Goal: Entertainment & Leisure: Browse casually

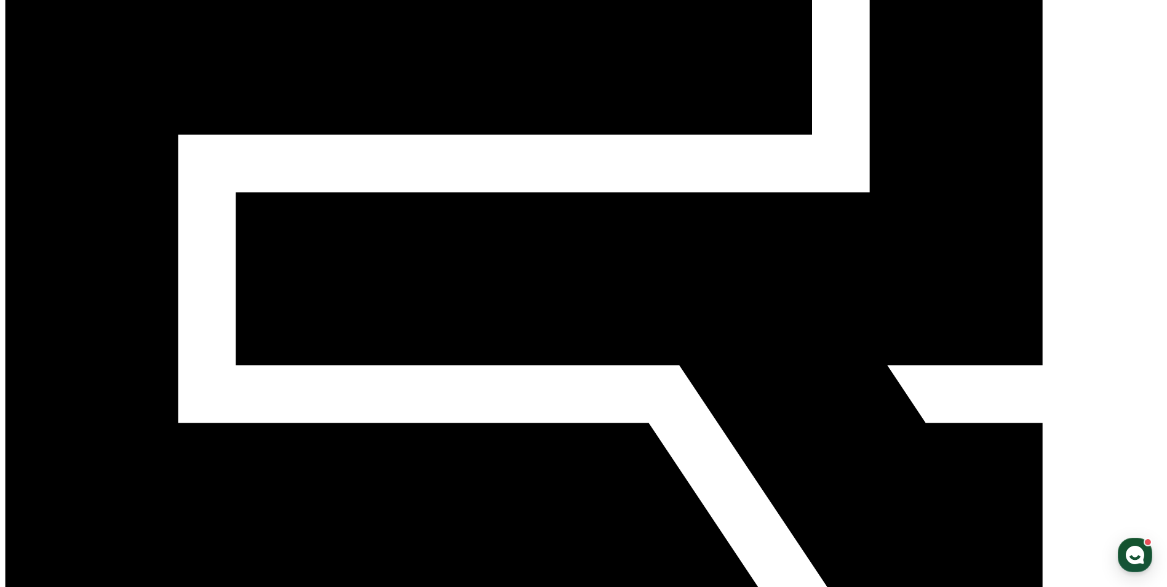
scroll to position [307, 0]
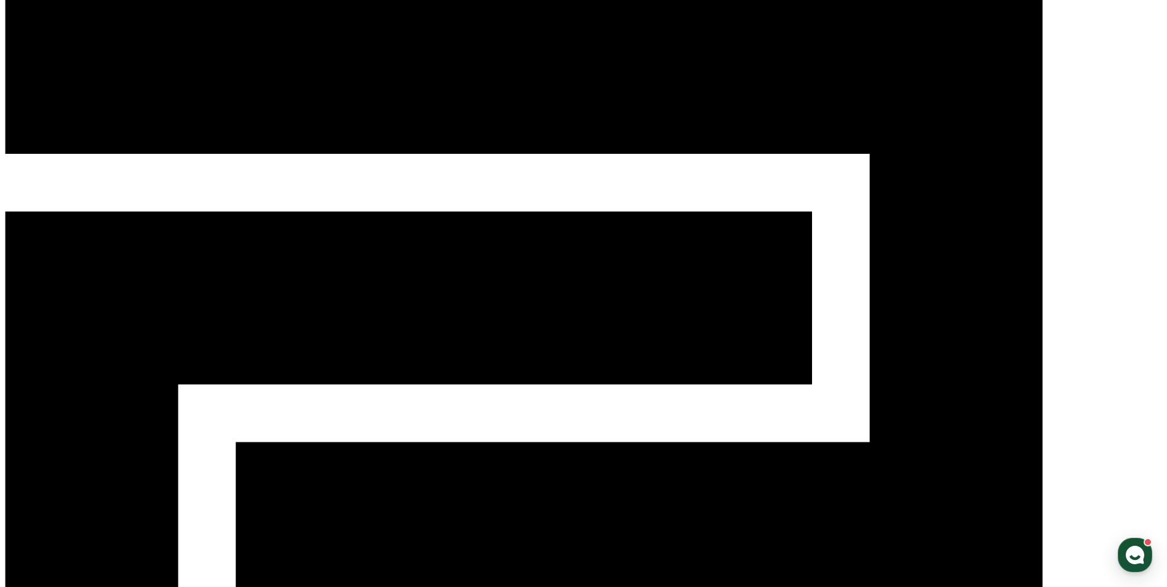
scroll to position [0, 0]
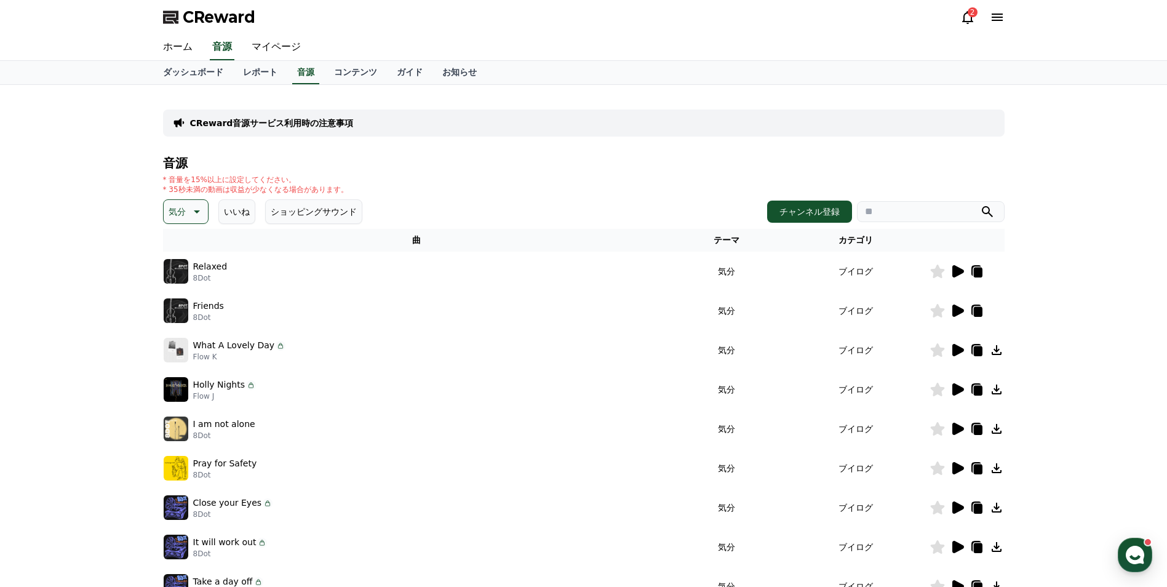
click at [958, 353] on icon at bounding box center [958, 350] width 12 height 12
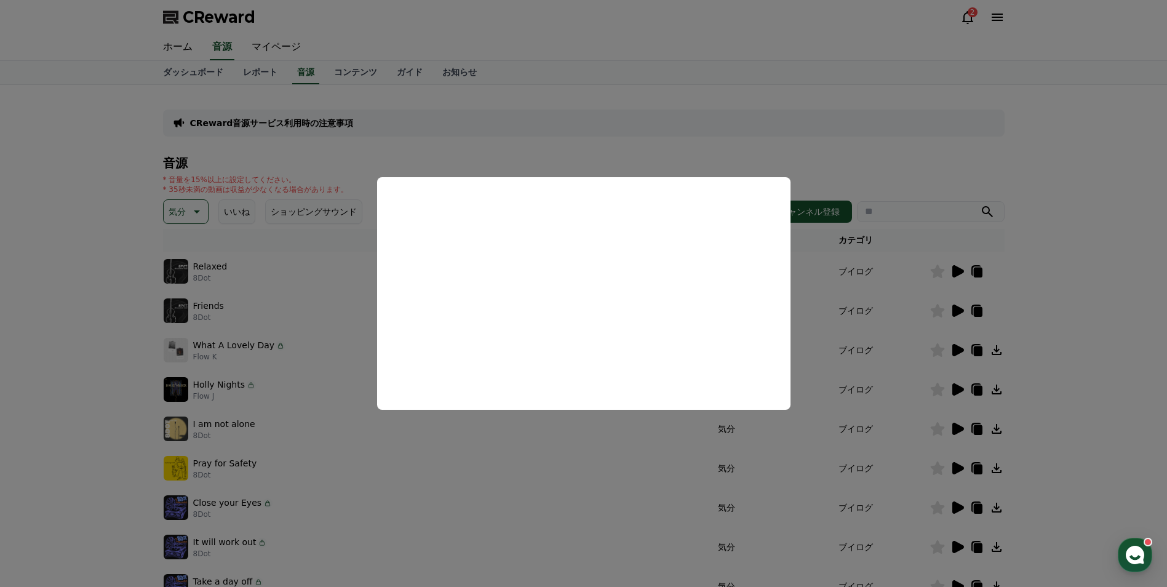
click at [955, 352] on button "close modal" at bounding box center [583, 293] width 1167 height 587
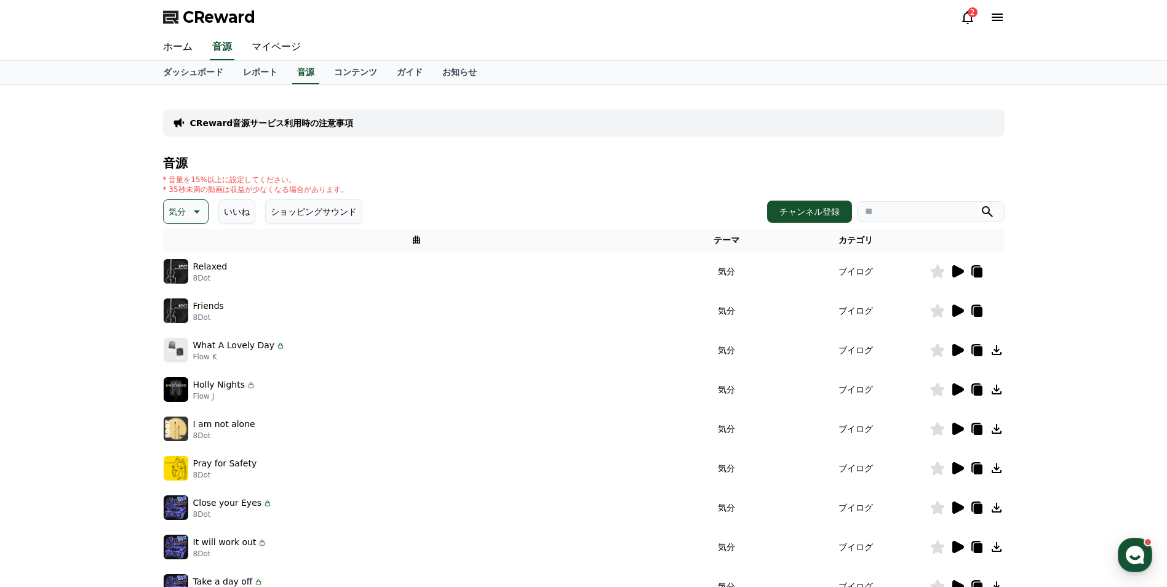
click at [955, 352] on icon at bounding box center [958, 350] width 12 height 12
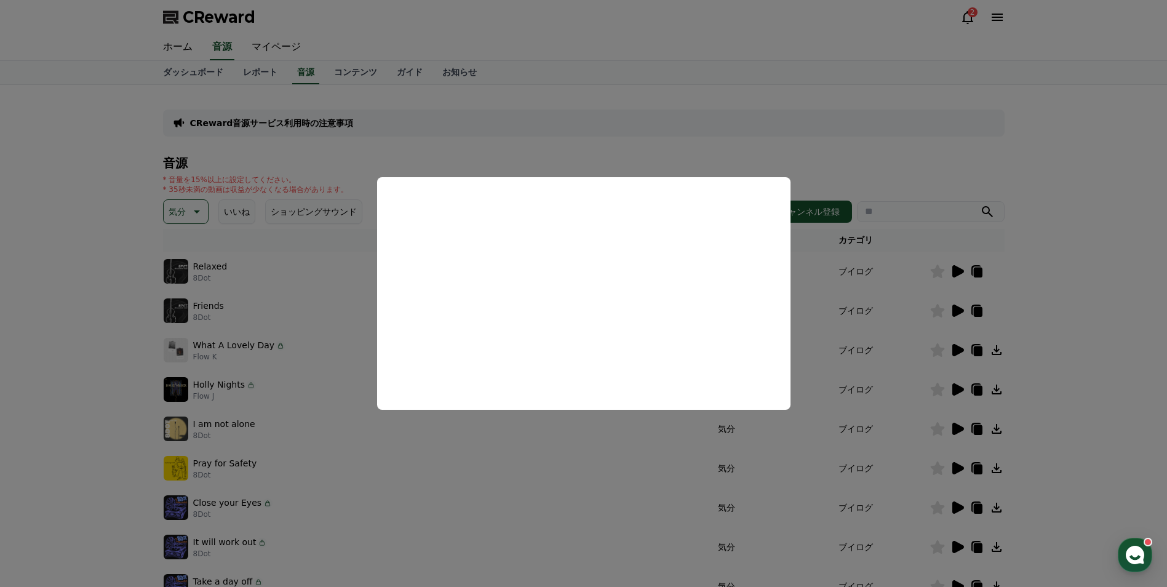
click at [1055, 359] on button "close modal" at bounding box center [583, 293] width 1167 height 587
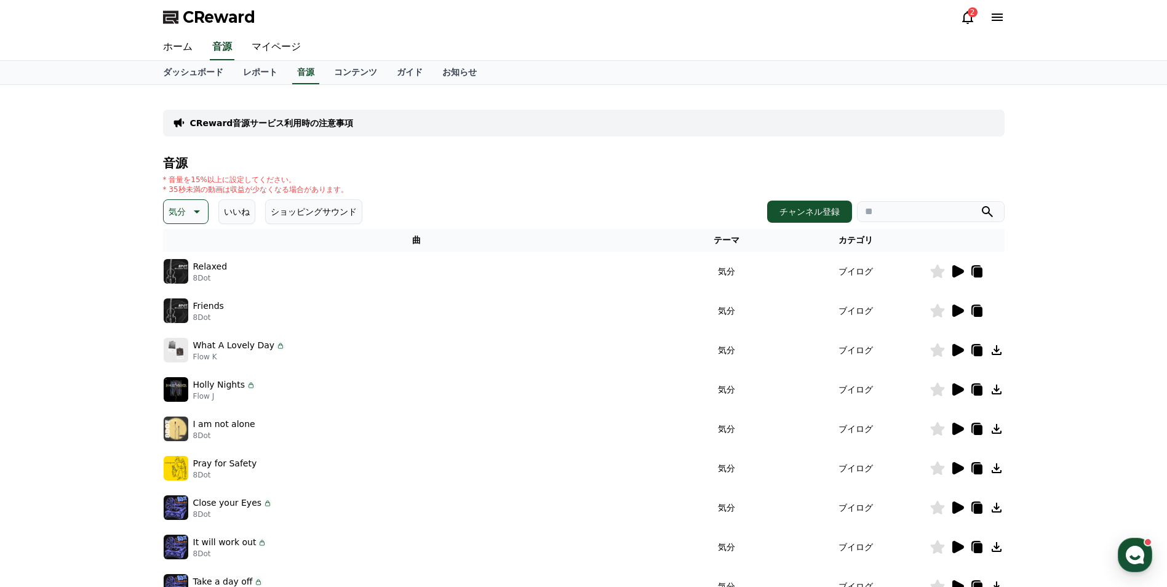
click at [954, 391] on icon at bounding box center [958, 389] width 12 height 12
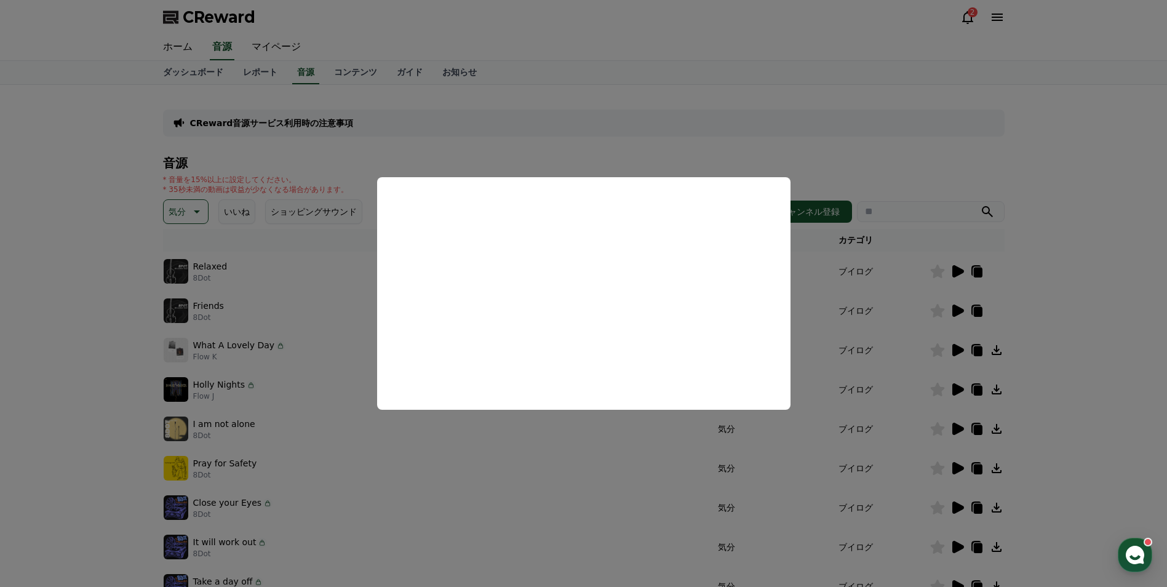
click at [955, 464] on button "close modal" at bounding box center [583, 293] width 1167 height 587
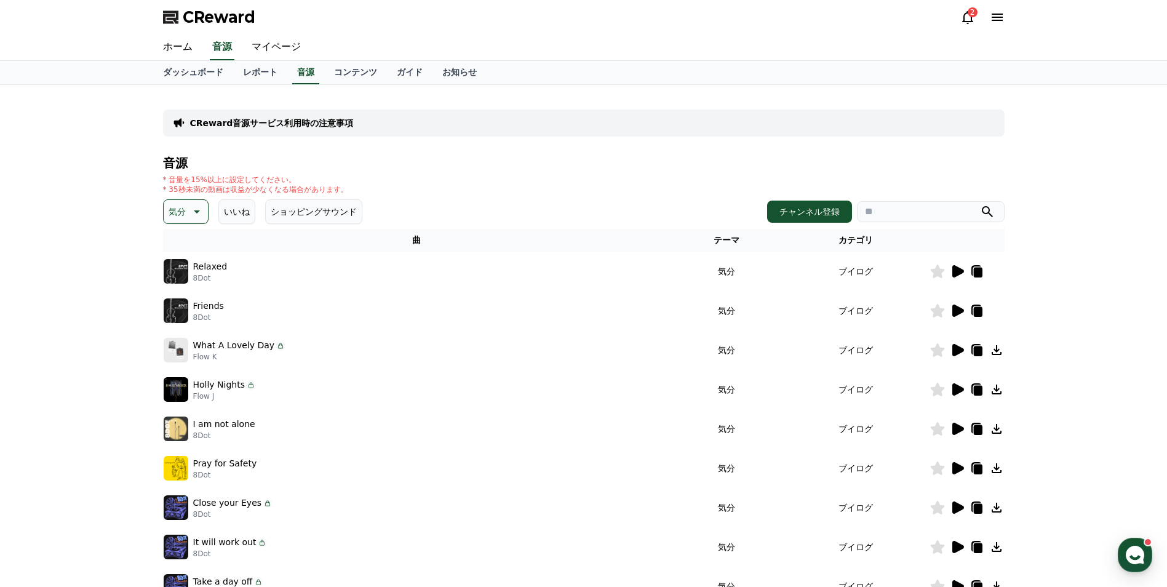
click at [950, 472] on icon at bounding box center [957, 468] width 15 height 15
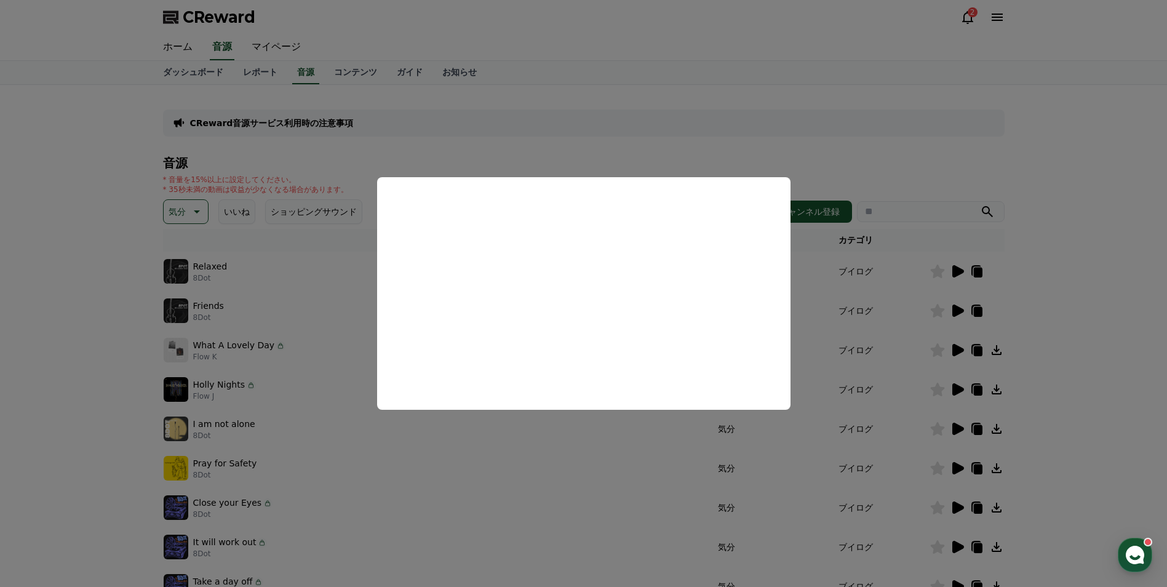
click at [995, 470] on button "close modal" at bounding box center [583, 293] width 1167 height 587
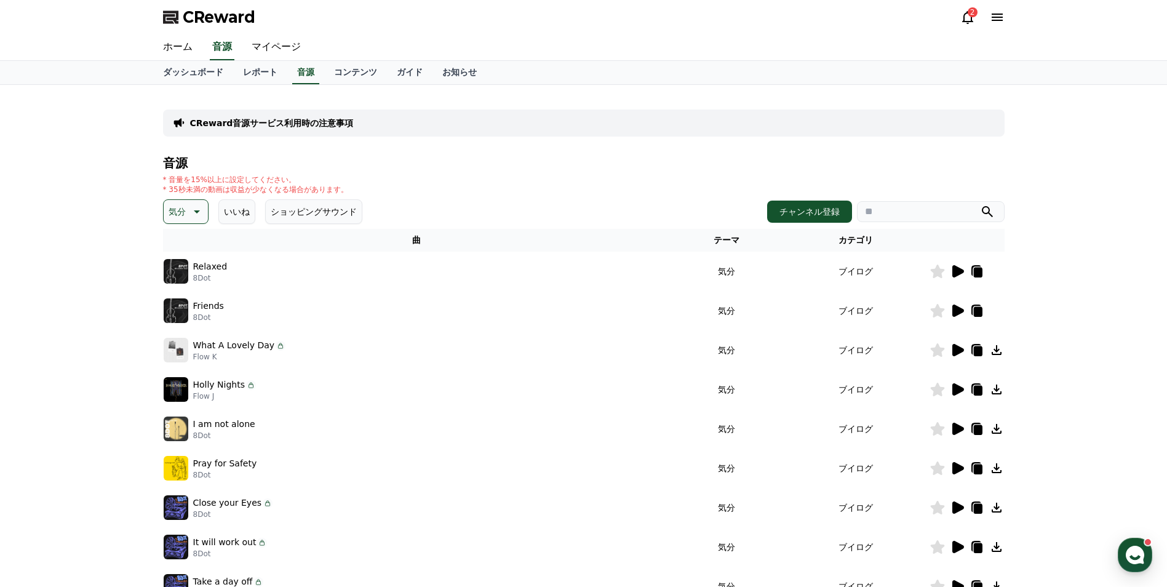
click at [995, 469] on icon at bounding box center [996, 468] width 10 height 10
click at [956, 511] on icon at bounding box center [958, 507] width 12 height 12
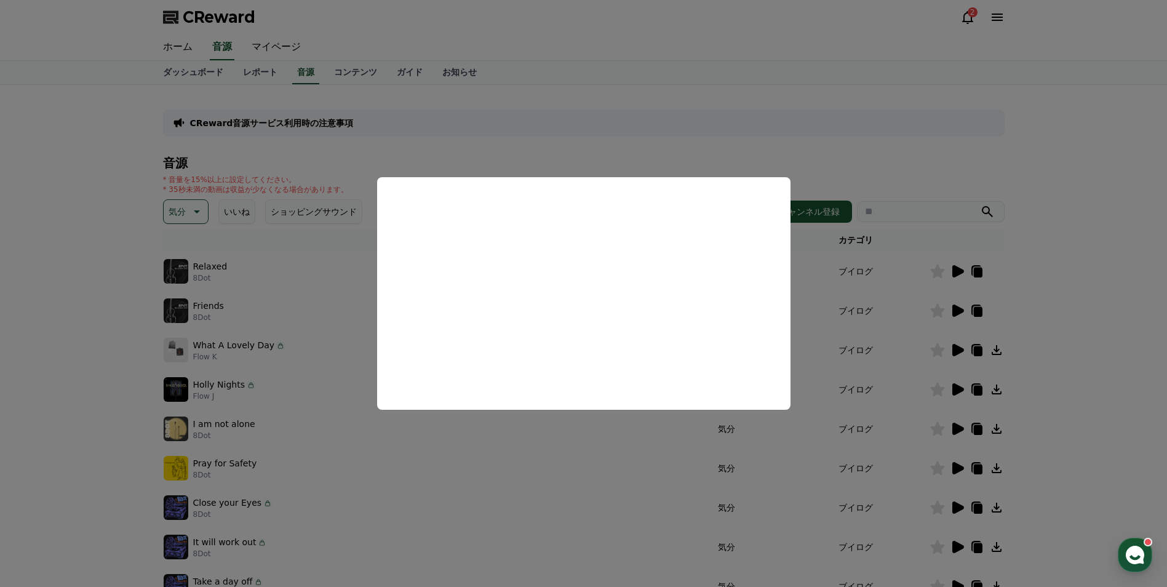
click at [957, 544] on button "close modal" at bounding box center [583, 293] width 1167 height 587
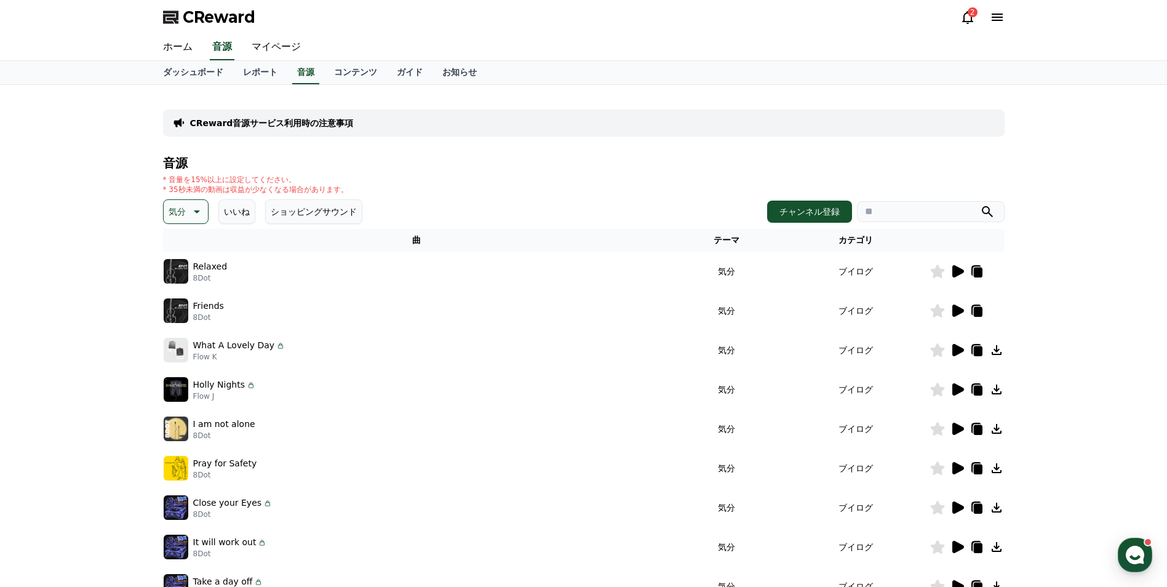
click at [954, 545] on icon at bounding box center [958, 547] width 12 height 12
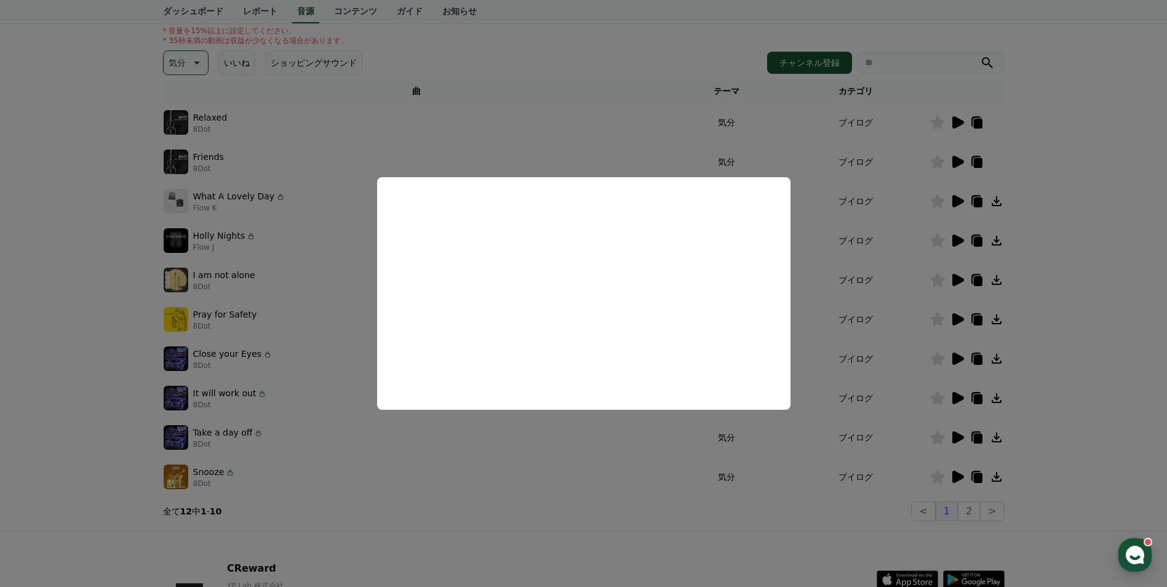
scroll to position [246, 0]
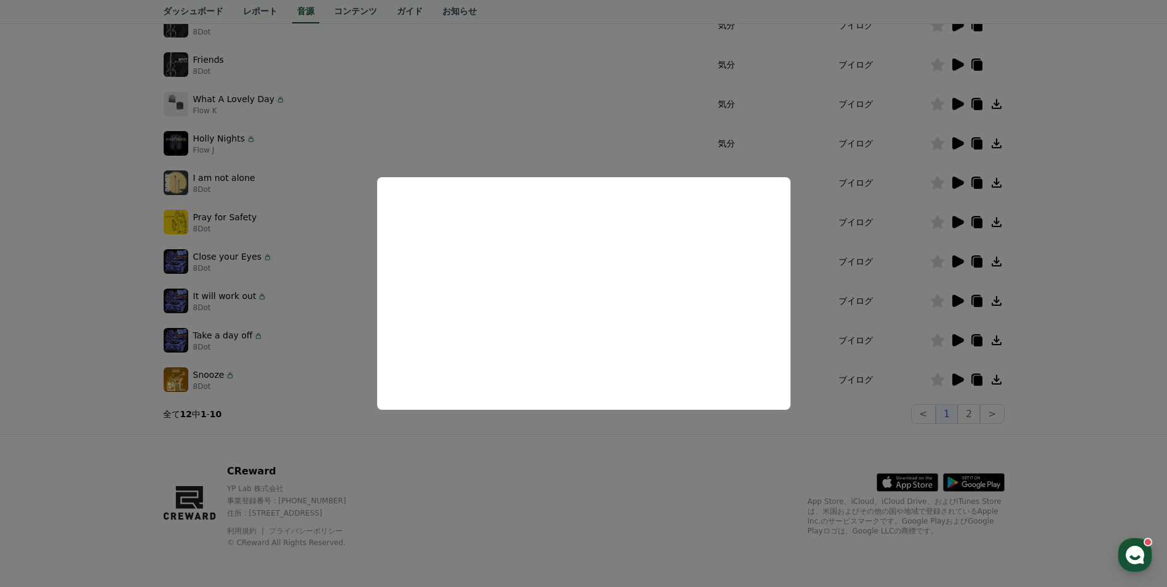
click at [956, 338] on button "close modal" at bounding box center [583, 293] width 1167 height 587
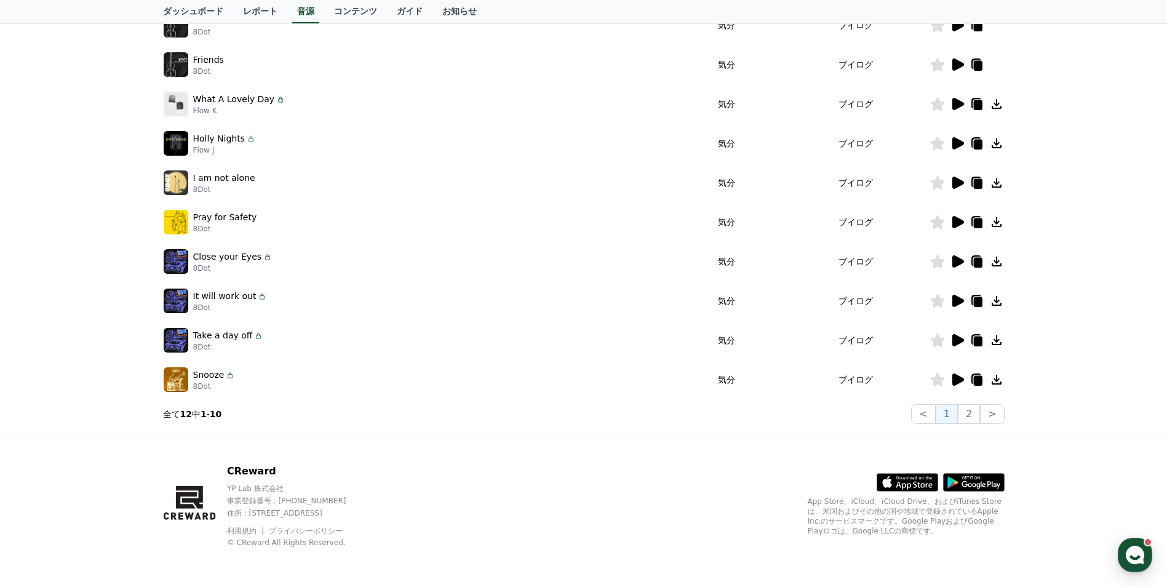
click at [958, 339] on icon at bounding box center [958, 340] width 12 height 12
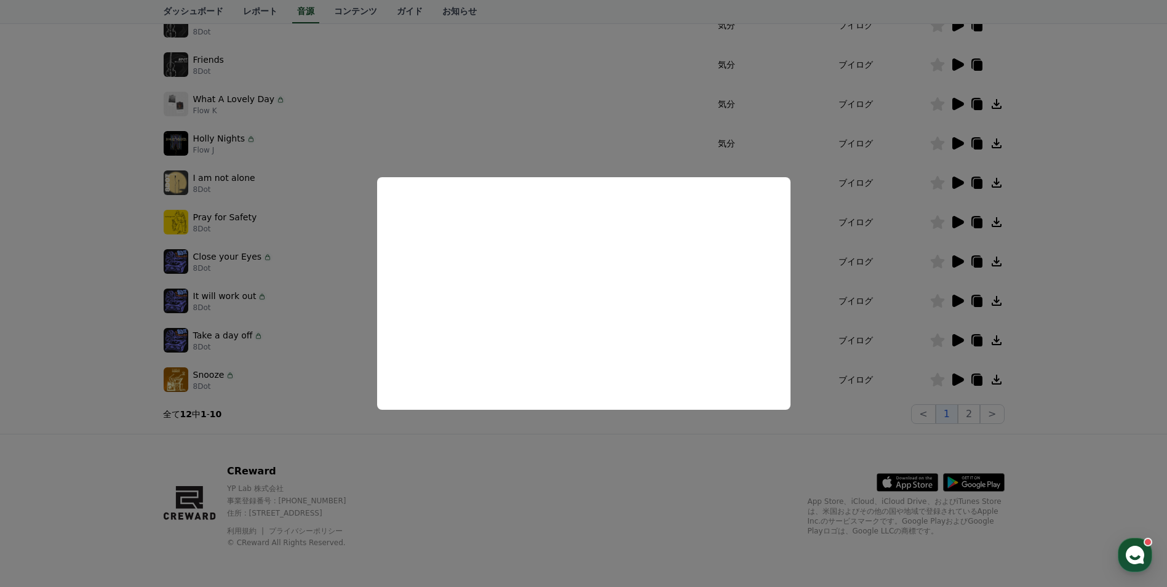
click at [956, 381] on button "close modal" at bounding box center [583, 293] width 1167 height 587
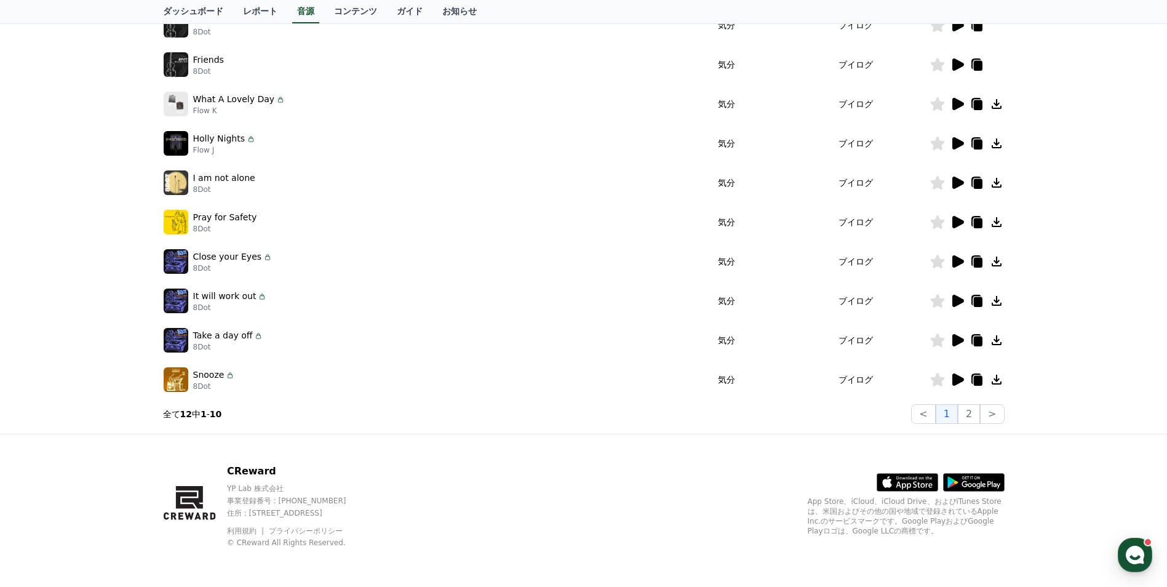
click at [956, 381] on icon at bounding box center [958, 379] width 12 height 12
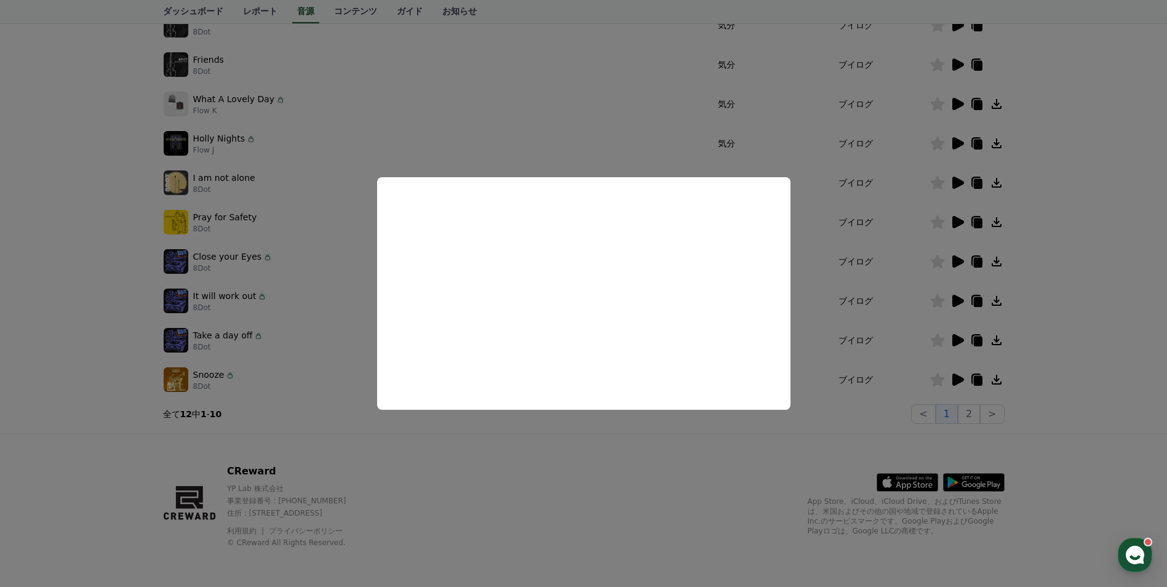
click at [337, 218] on button "close modal" at bounding box center [583, 293] width 1167 height 587
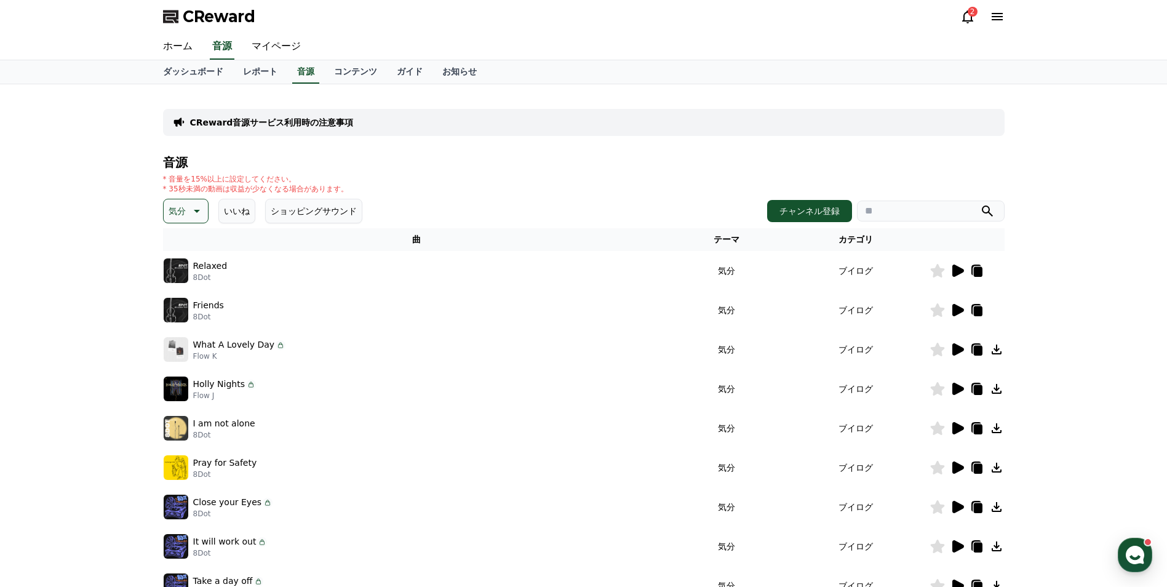
scroll to position [0, 0]
click at [185, 212] on p "気分" at bounding box center [177, 211] width 17 height 17
click at [195, 295] on button "明るい" at bounding box center [183, 297] width 36 height 27
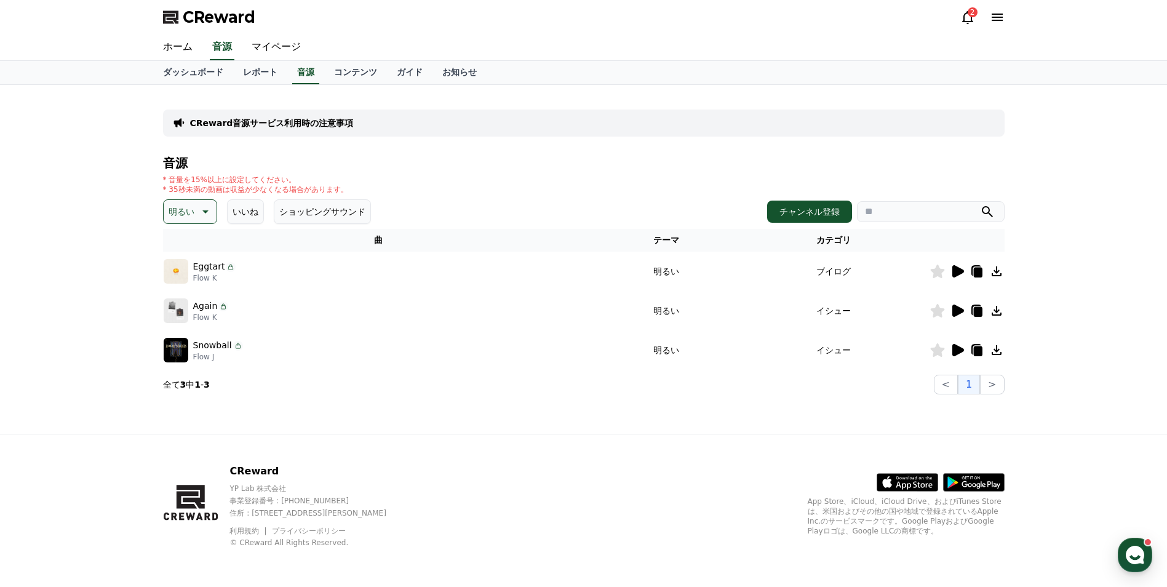
click at [956, 272] on icon at bounding box center [958, 271] width 12 height 12
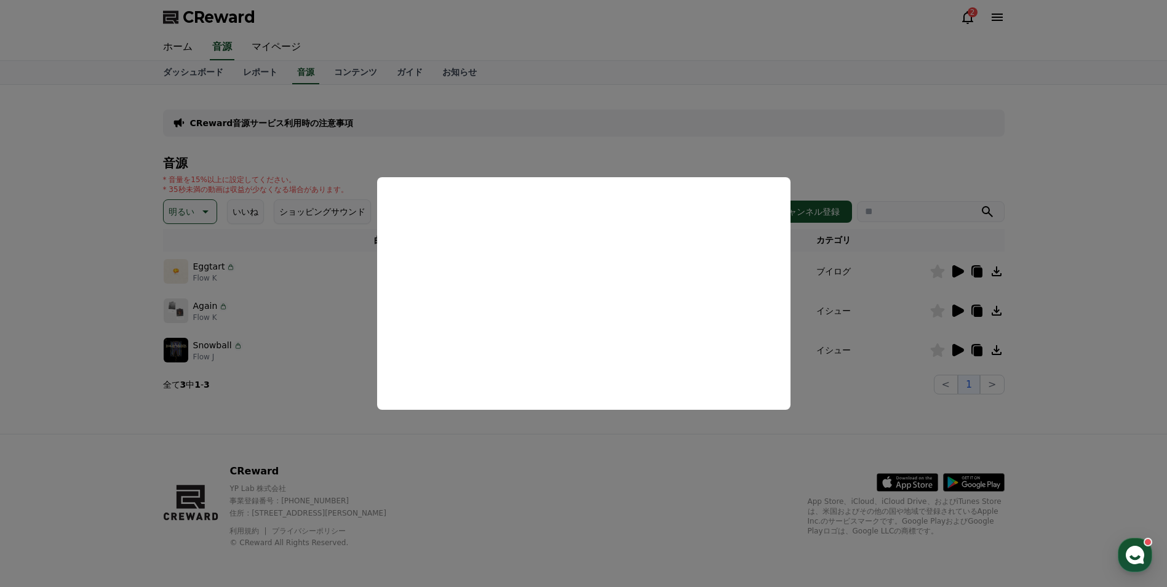
click at [996, 276] on button "close modal" at bounding box center [583, 293] width 1167 height 587
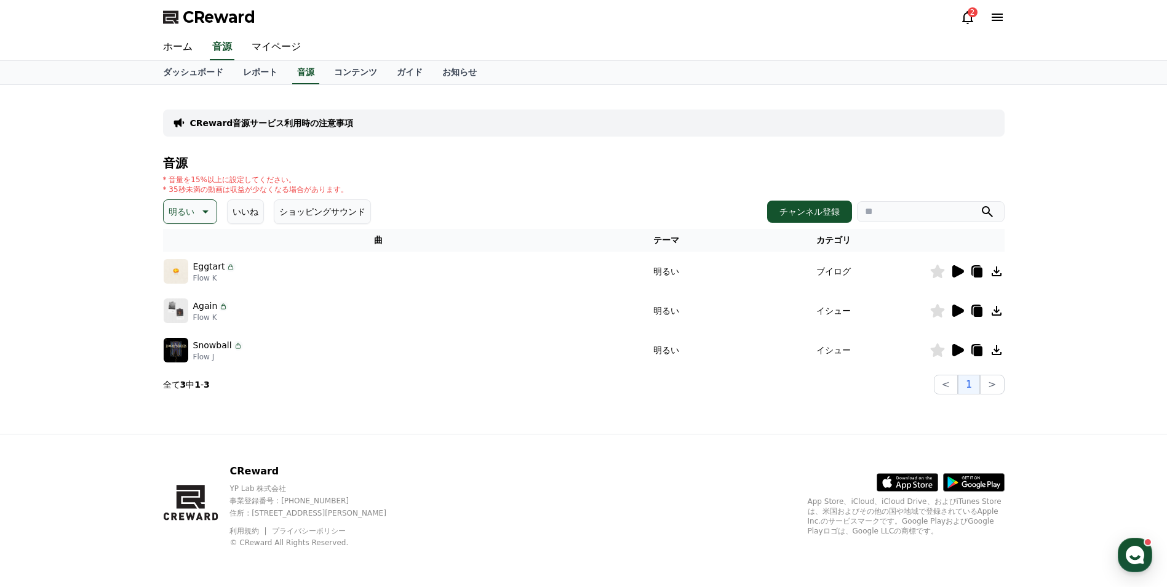
click at [995, 272] on icon at bounding box center [996, 271] width 10 height 10
drag, startPoint x: 789, startPoint y: 424, endPoint x: 811, endPoint y: 410, distance: 26.6
click at [790, 425] on div "CReward音源サービス利用時の注意事項 音源 * 音量を15%以上に設定してください。 * 35秒未満の動画は収益が少なくなる場合があります。 明るい い…" at bounding box center [583, 259] width 861 height 349
click at [954, 311] on icon at bounding box center [958, 310] width 12 height 12
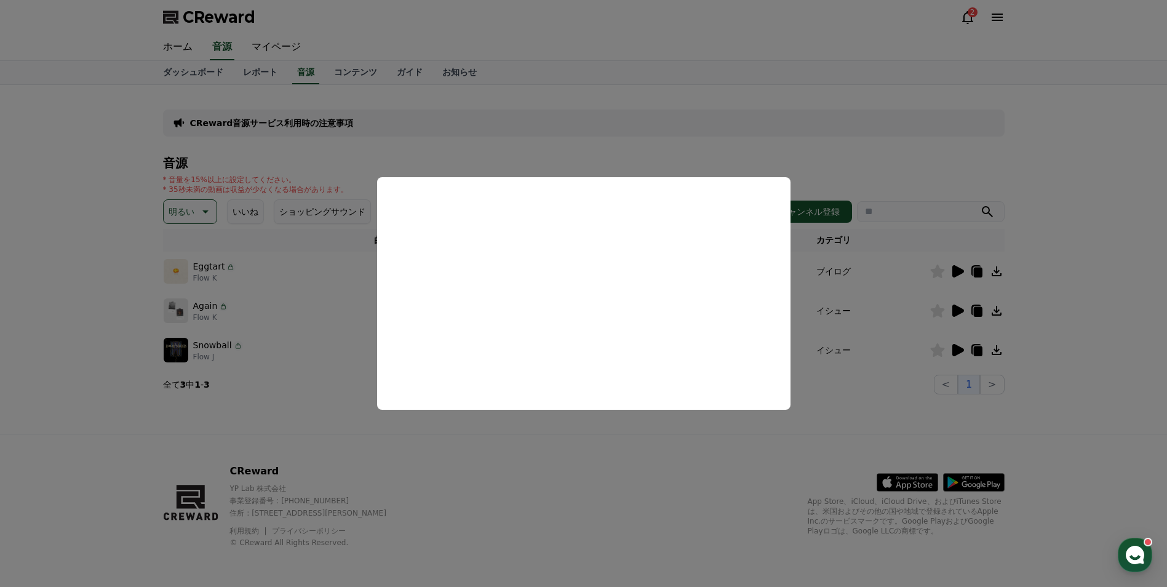
click at [954, 311] on button "close modal" at bounding box center [583, 293] width 1167 height 587
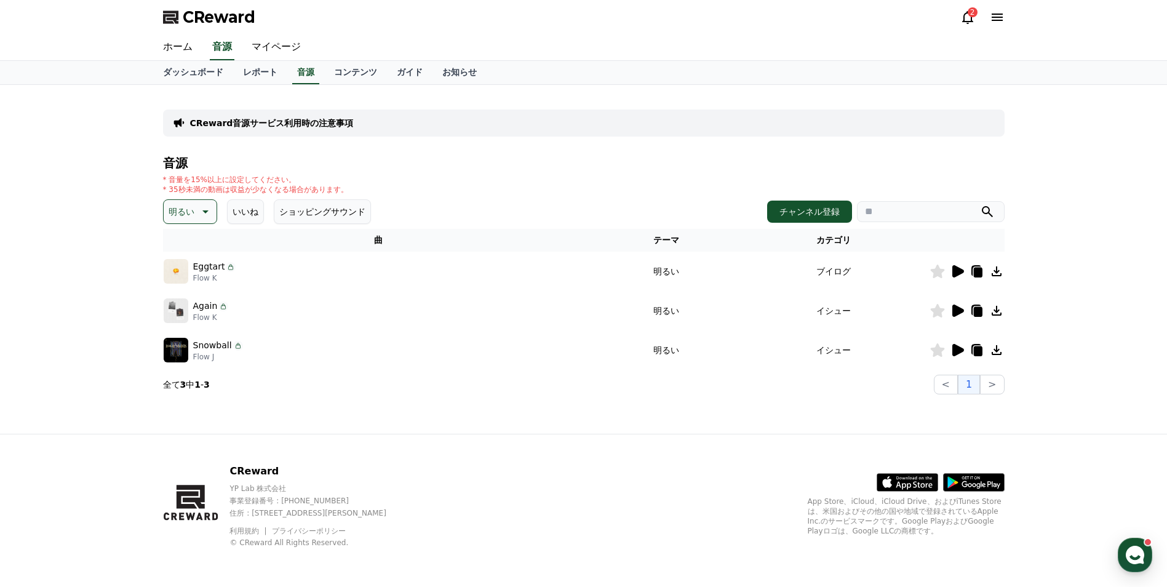
click at [951, 310] on icon at bounding box center [957, 310] width 15 height 15
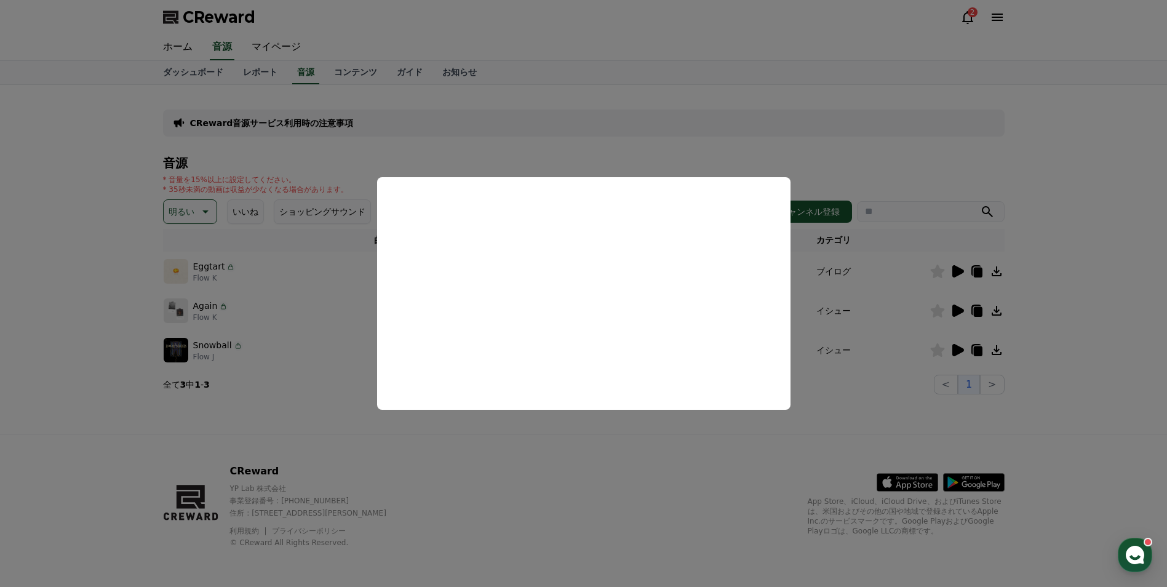
click at [951, 310] on button "close modal" at bounding box center [583, 293] width 1167 height 587
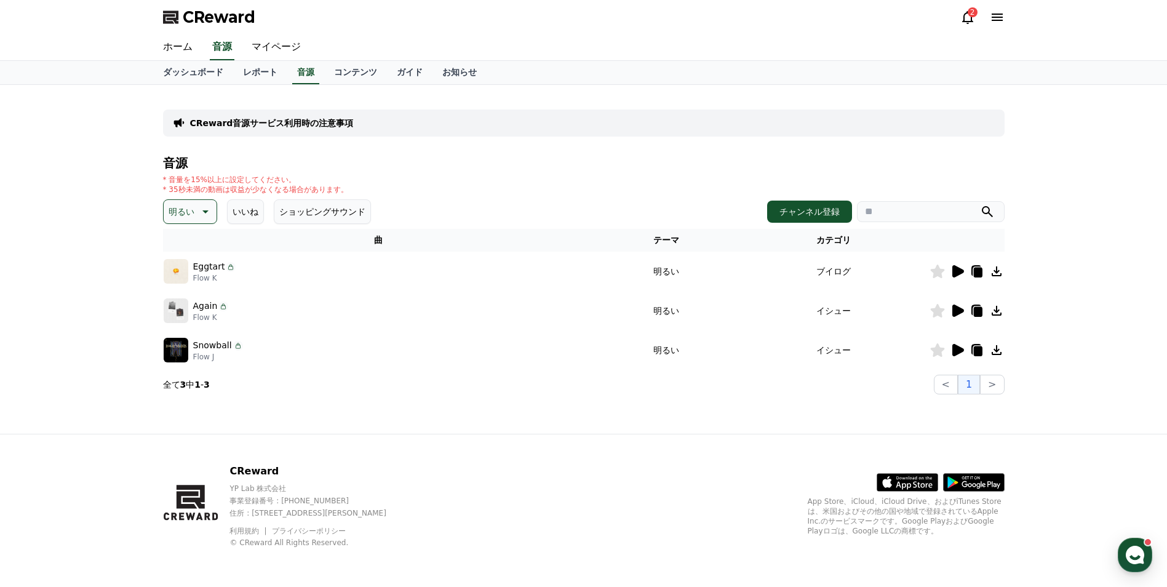
click at [952, 314] on icon at bounding box center [958, 310] width 12 height 12
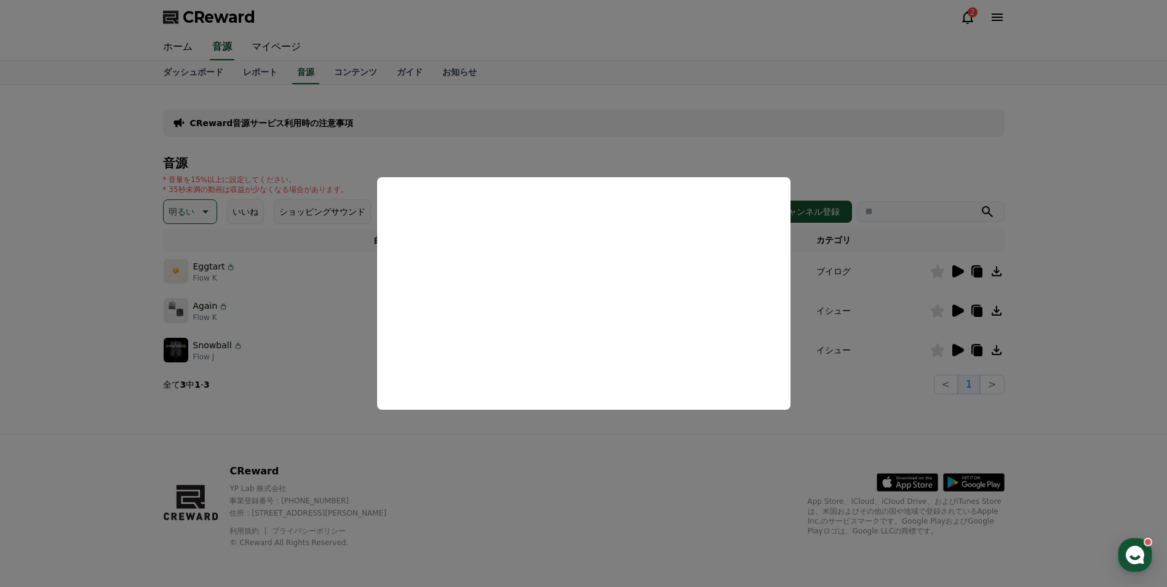
click at [951, 350] on button "close modal" at bounding box center [583, 293] width 1167 height 587
click at [951, 350] on icon at bounding box center [957, 350] width 15 height 15
click at [951, 351] on button "close modal" at bounding box center [583, 293] width 1167 height 587
click at [951, 351] on icon at bounding box center [957, 350] width 15 height 15
click at [339, 394] on button "close modal" at bounding box center [583, 293] width 1167 height 587
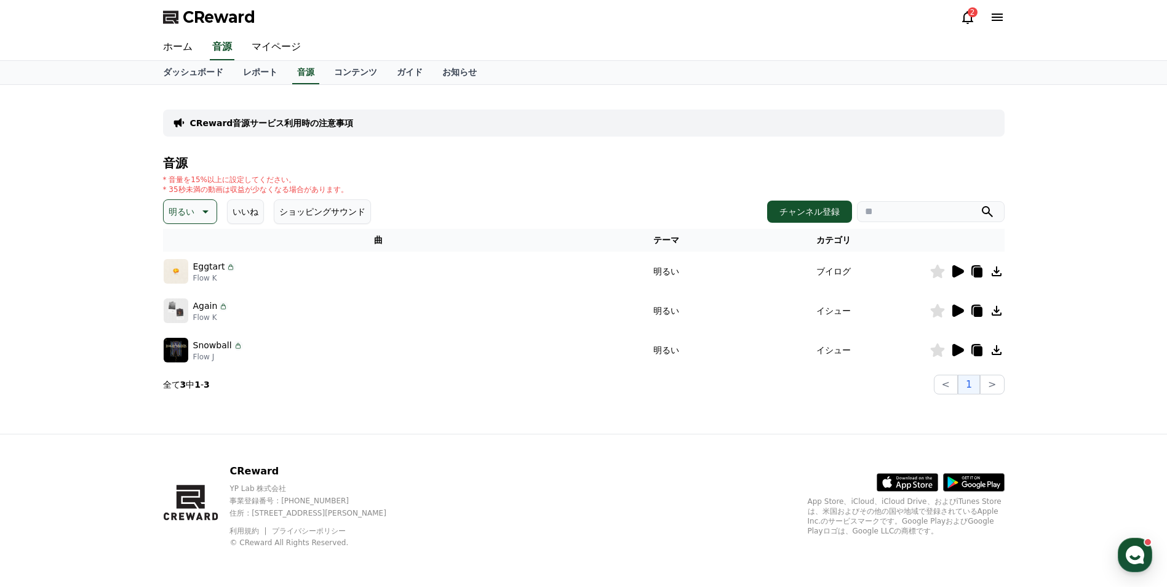
click at [202, 209] on icon at bounding box center [204, 211] width 15 height 15
click at [189, 272] on button "雄壮な" at bounding box center [183, 268] width 36 height 27
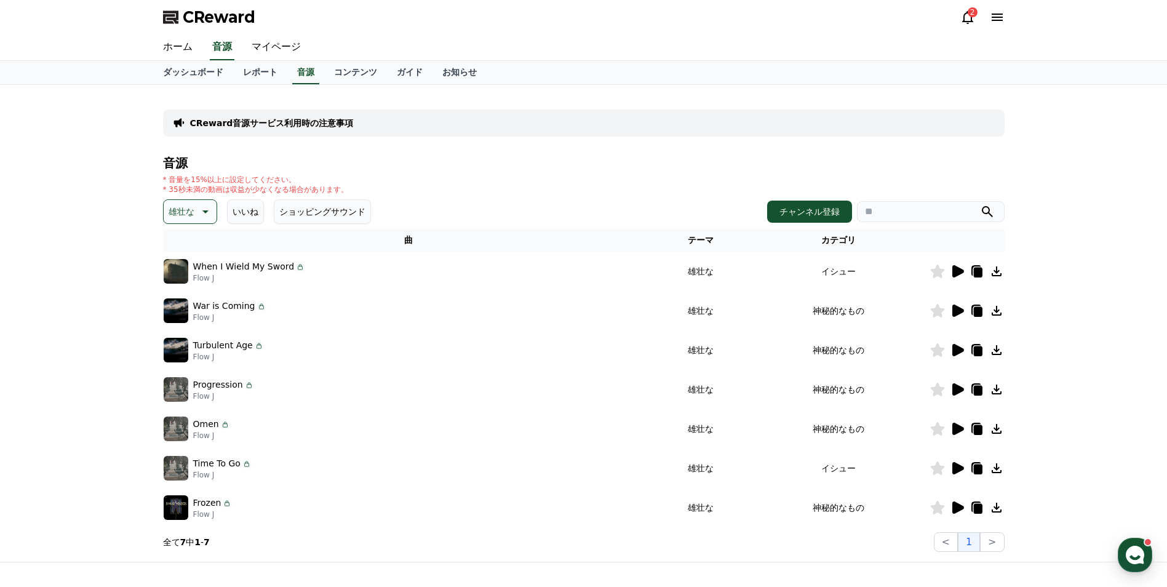
click at [957, 313] on icon at bounding box center [958, 310] width 12 height 12
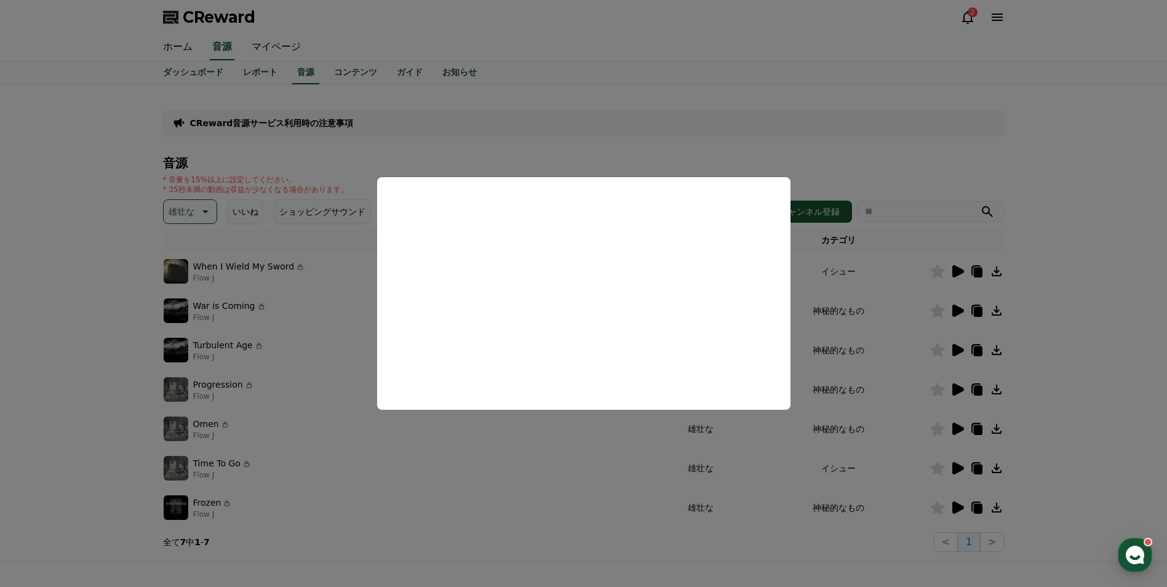
click at [951, 348] on button "close modal" at bounding box center [583, 293] width 1167 height 587
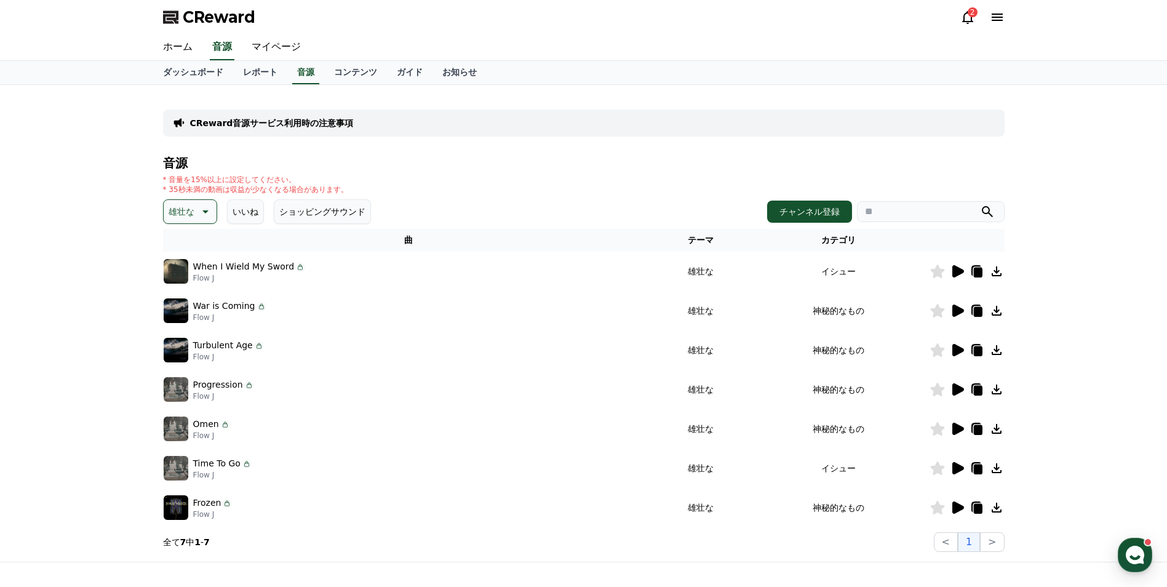
click at [954, 352] on icon at bounding box center [958, 350] width 12 height 12
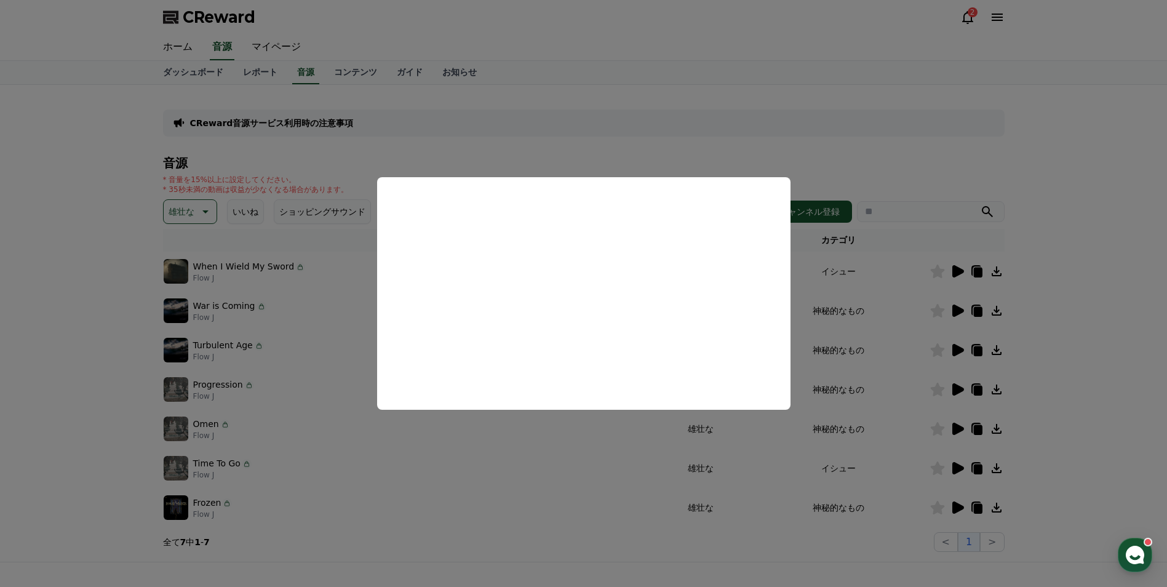
click at [954, 388] on button "close modal" at bounding box center [583, 293] width 1167 height 587
click at [954, 388] on icon at bounding box center [958, 389] width 12 height 12
click at [964, 426] on button "close modal" at bounding box center [583, 293] width 1167 height 587
click at [964, 426] on icon at bounding box center [957, 428] width 15 height 15
click at [958, 463] on button "close modal" at bounding box center [583, 293] width 1167 height 587
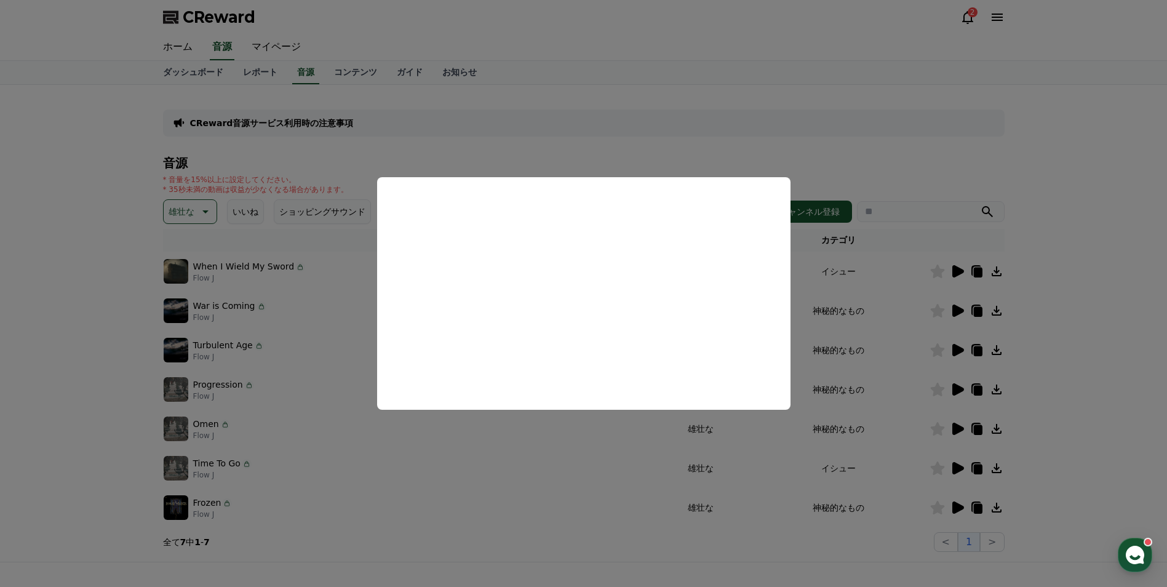
click at [958, 463] on icon at bounding box center [957, 468] width 15 height 15
click at [961, 506] on button "close modal" at bounding box center [583, 293] width 1167 height 587
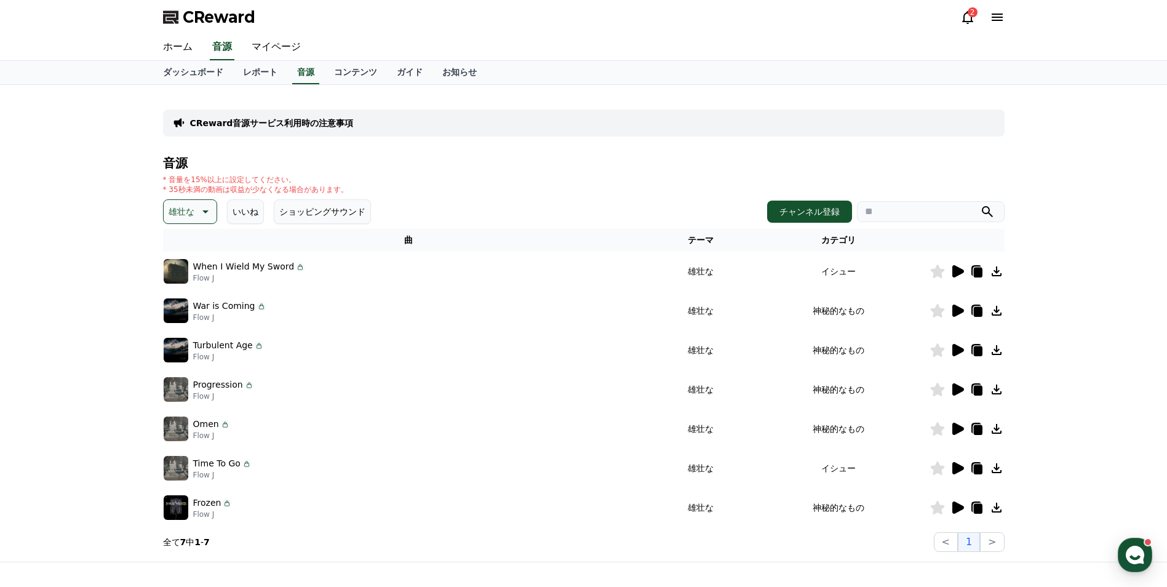
click at [955, 507] on icon at bounding box center [958, 507] width 12 height 12
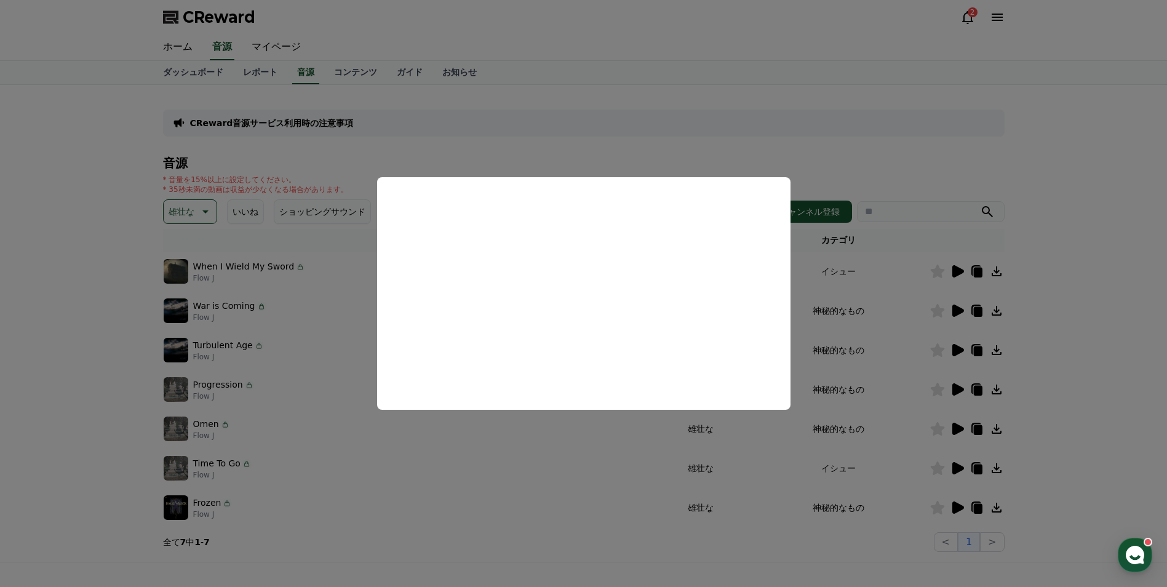
click at [333, 298] on button "close modal" at bounding box center [583, 293] width 1167 height 587
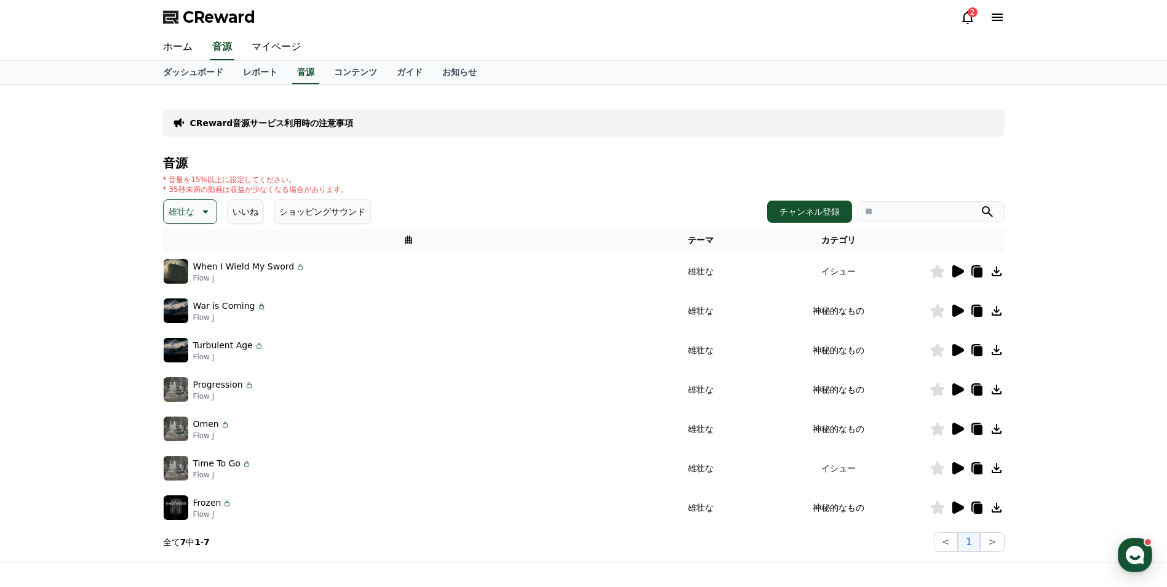
click at [346, 163] on h4 "音源" at bounding box center [583, 163] width 841 height 14
click at [207, 213] on icon at bounding box center [204, 211] width 15 height 15
drag, startPoint x: 213, startPoint y: 249, endPoint x: 217, endPoint y: 266, distance: 17.0
click at [217, 266] on div "音源 * 音量を15%以上に設定してください。 * 35秒未満の動画は収益が少なくなる場合があります。 雄壮な テーマ 全て 空想 好奇心 暗い 明るい ポッ…" at bounding box center [583, 353] width 841 height 395
click at [402, 185] on div "* 音量を15%以上に設定してください。 * 35秒未満の動画は収益が少なくなる場合があります。" at bounding box center [583, 185] width 841 height 20
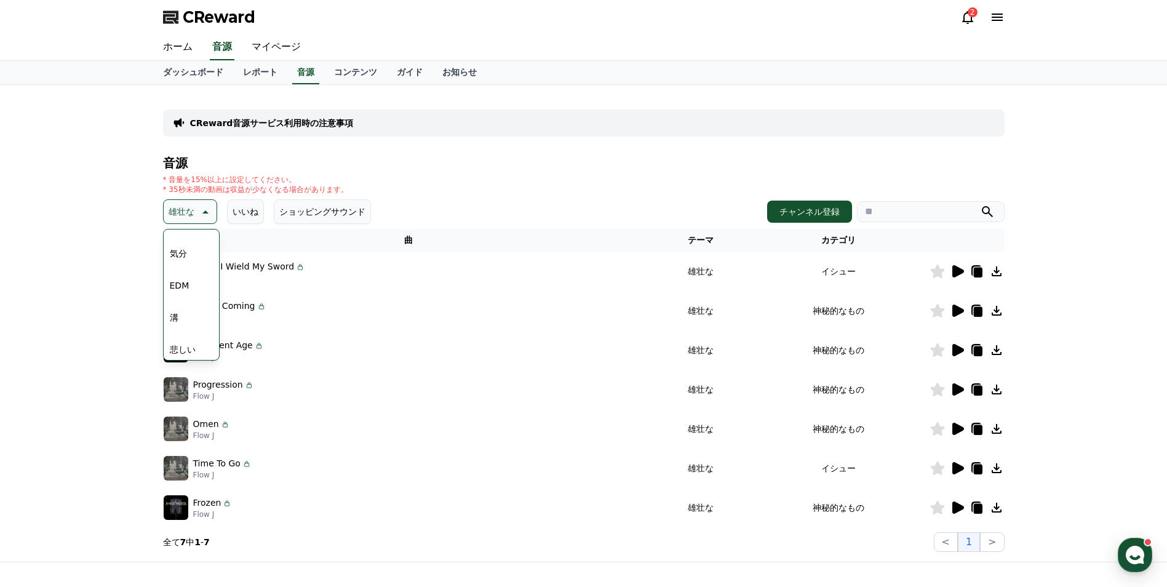
scroll to position [332, 0]
click at [196, 264] on div "全て 空想 好奇心 暗い 明るい ポッピング 刺激的な 反転 雄壮な 劇的な 喜ばしい 気分 EDM 溝 悲しい 穏やかな 可愛い 感動的な 気をもむ 喜劇的な" at bounding box center [191, 216] width 53 height 635
click at [183, 263] on button "気分" at bounding box center [178, 263] width 27 height 27
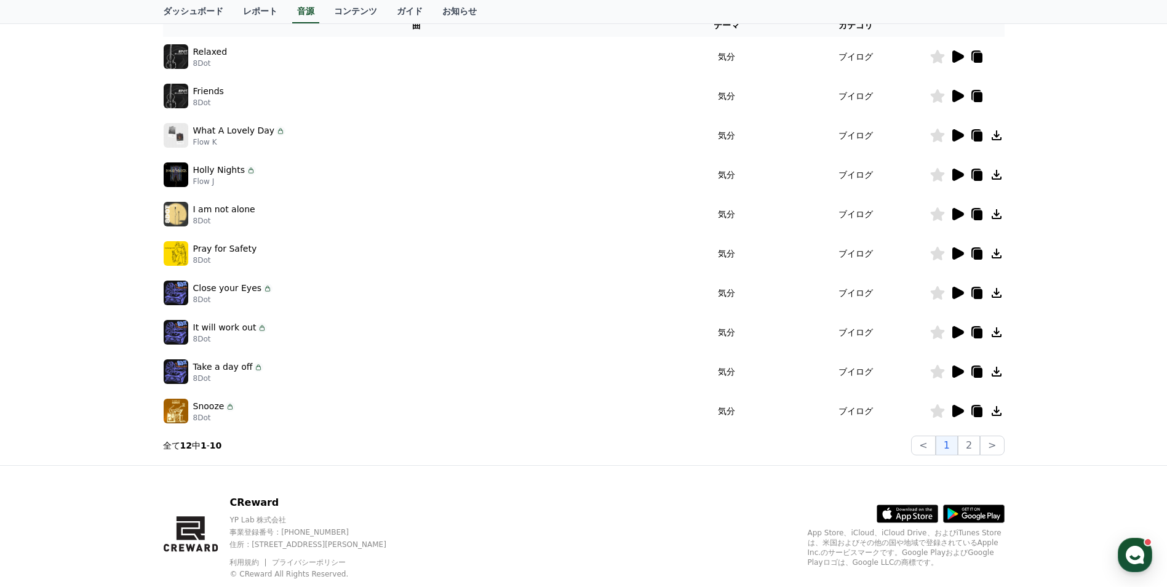
scroll to position [246, 0]
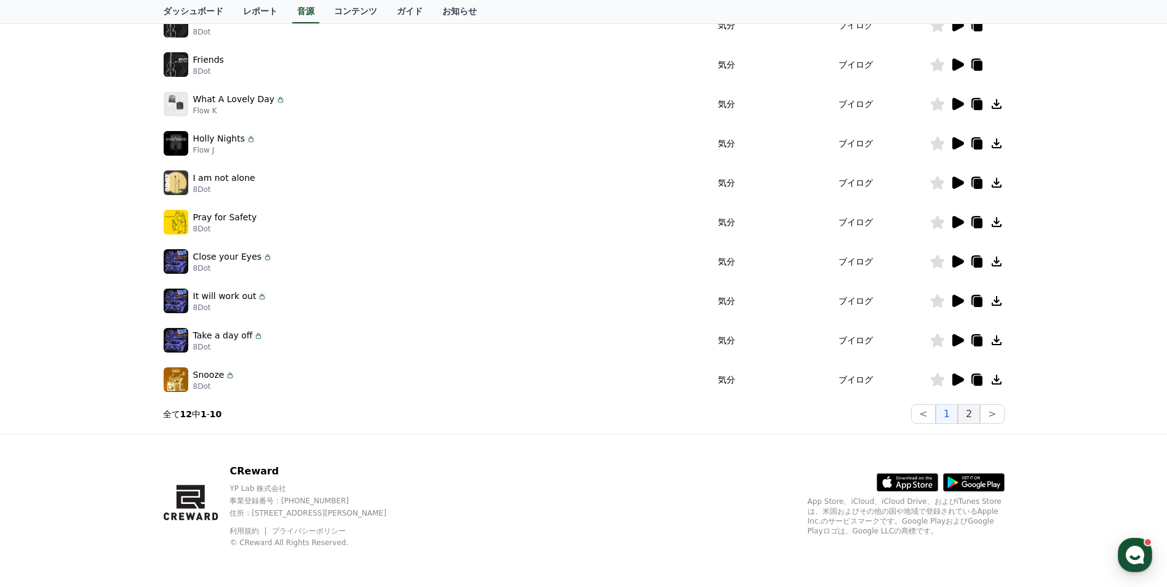
click at [969, 418] on button "2" at bounding box center [969, 414] width 22 height 20
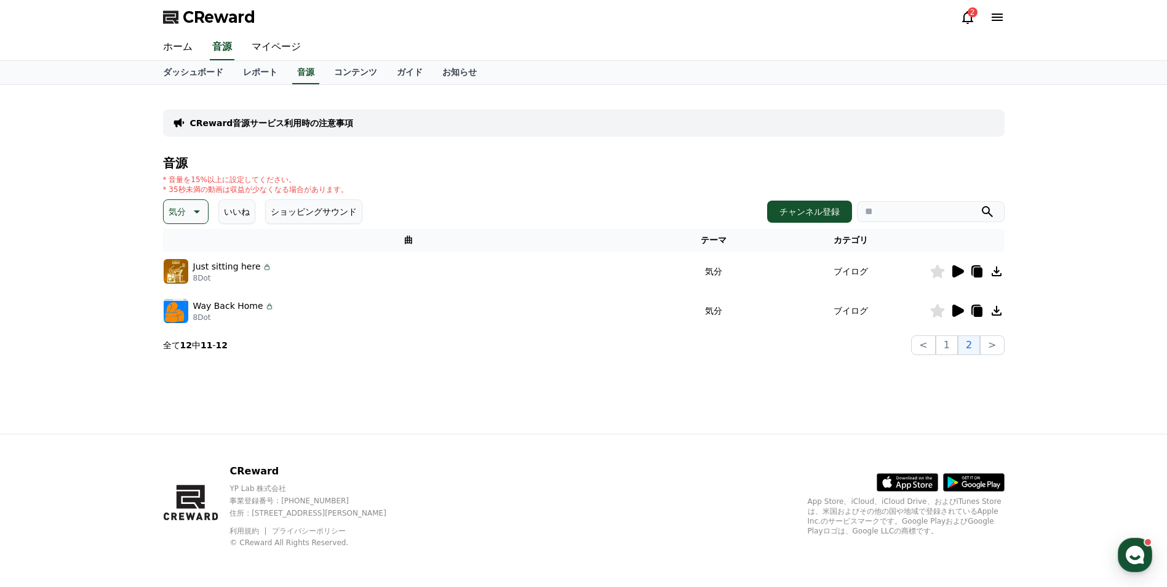
click at [958, 269] on icon at bounding box center [958, 271] width 12 height 12
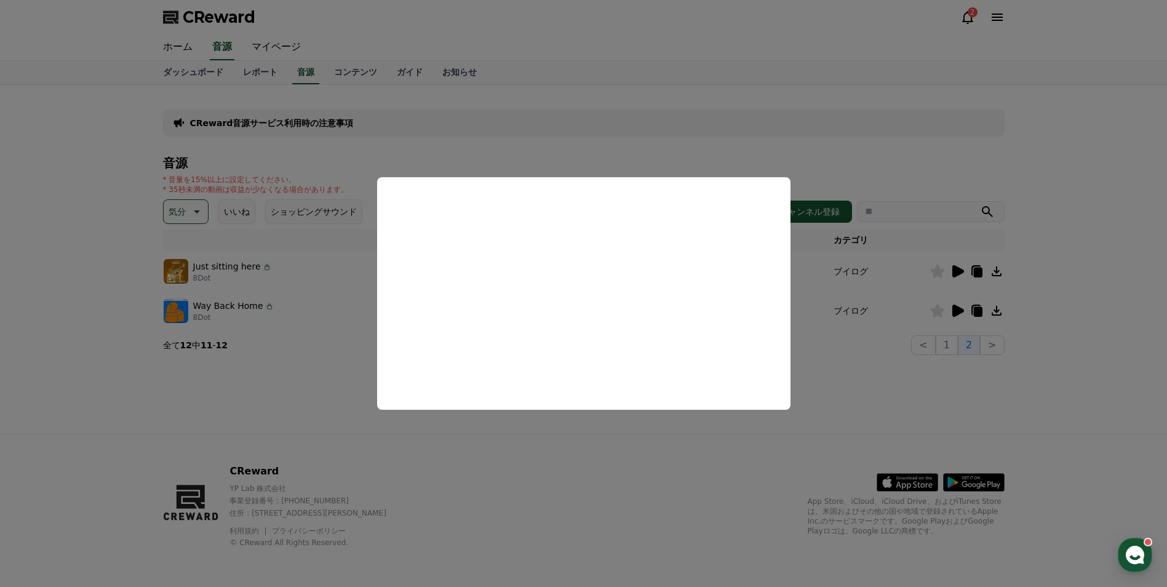
click at [998, 268] on button "close modal" at bounding box center [583, 293] width 1167 height 587
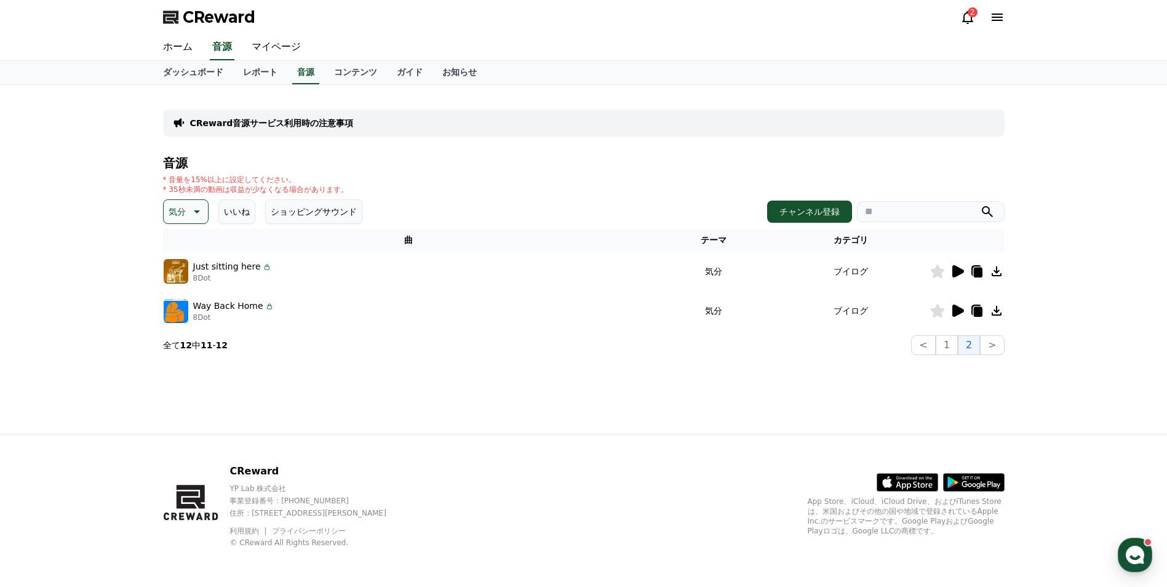
click at [993, 272] on icon at bounding box center [996, 271] width 15 height 15
click at [996, 273] on icon at bounding box center [996, 271] width 10 height 10
click at [576, 395] on div "CReward音源サービス利用時の注意事項 音源 * 音量を15%以上に設定してください。 * 35秒未満の動画は収益が少なくなる場合があります。 気分 いい…" at bounding box center [583, 259] width 861 height 349
click at [955, 309] on icon at bounding box center [958, 310] width 12 height 12
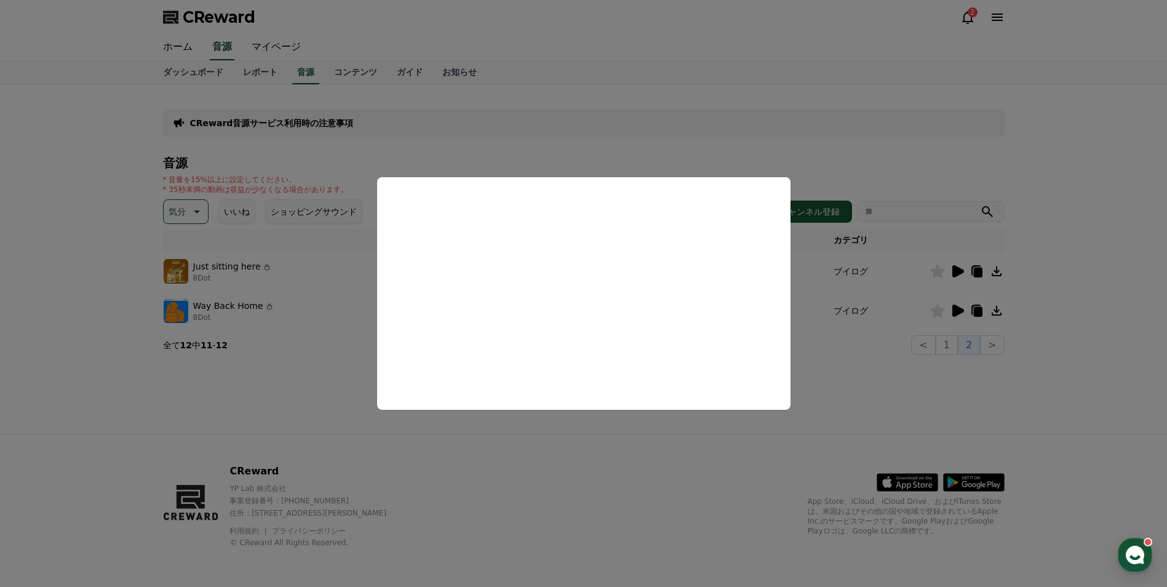
drag, startPoint x: 852, startPoint y: 389, endPoint x: 869, endPoint y: 378, distance: 20.0
click at [857, 387] on button "close modal" at bounding box center [583, 293] width 1167 height 587
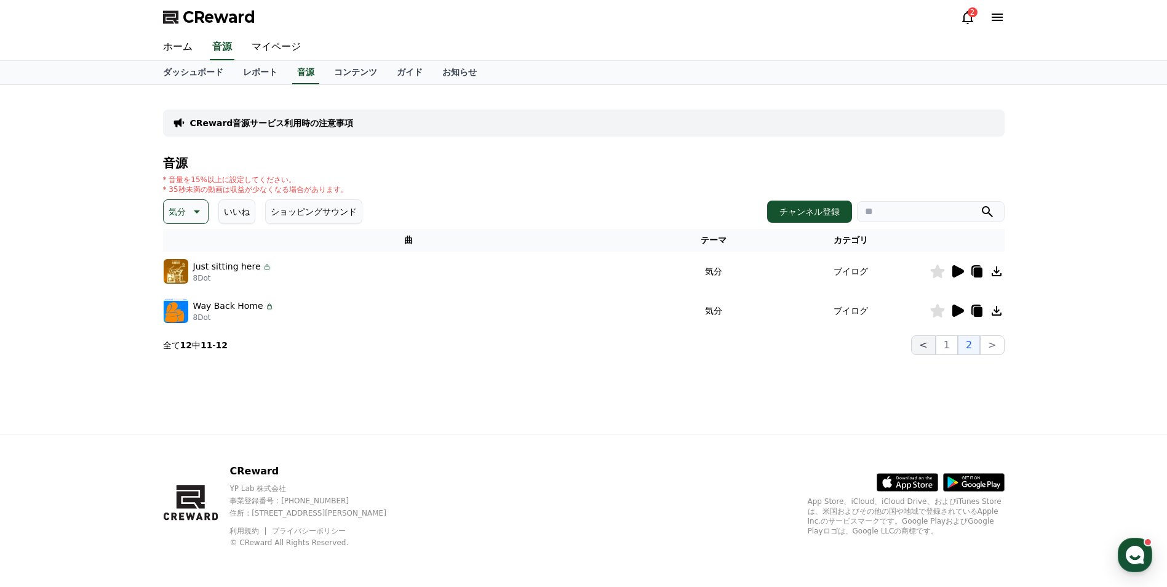
click at [928, 343] on button "<" at bounding box center [923, 345] width 24 height 20
click at [943, 345] on button "1" at bounding box center [946, 345] width 22 height 20
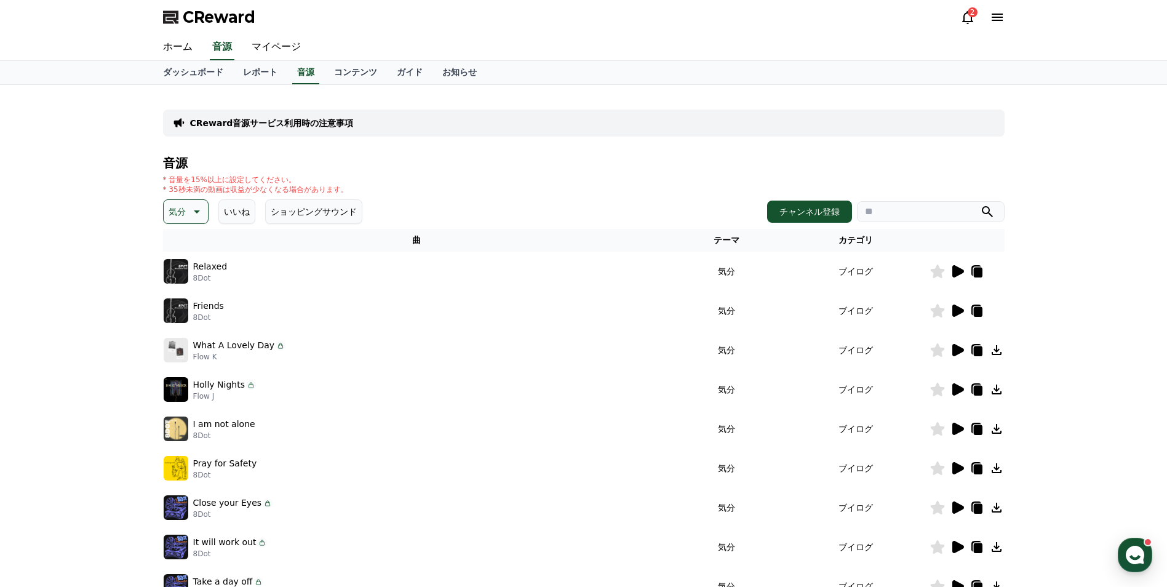
click at [957, 349] on icon at bounding box center [958, 350] width 12 height 12
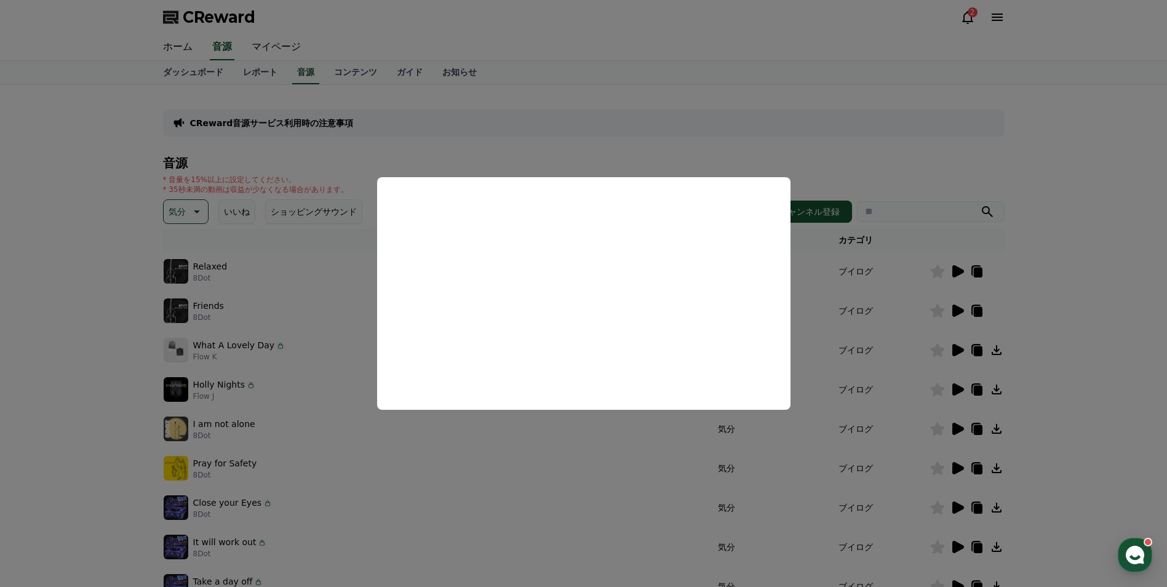
click at [326, 234] on button "close modal" at bounding box center [583, 293] width 1167 height 587
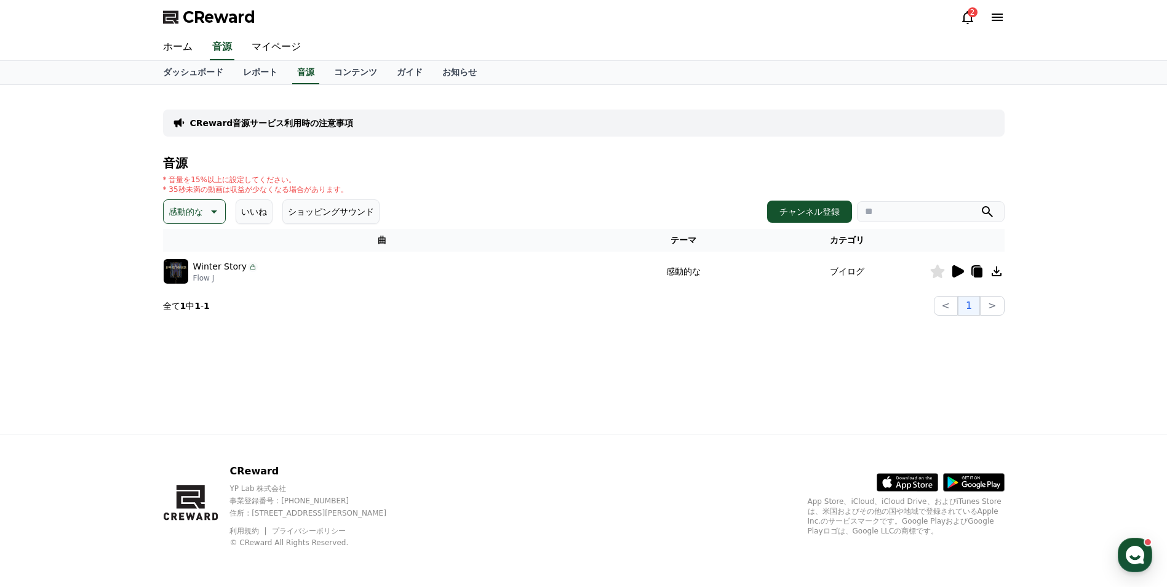
click at [219, 208] on button "感動的な" at bounding box center [194, 211] width 63 height 25
click at [203, 319] on div "全て 空想 好奇心 暗い 明るい ポッピング 刺激的な 反転 雄壮な 劇的な 喜ばしい 気分 EDM 溝 悲しい 穏やかな 可愛い 感動的な 気をもむ 喜劇的な" at bounding box center [194, 112] width 59 height 635
click at [193, 319] on button "可愛い" at bounding box center [183, 320] width 36 height 27
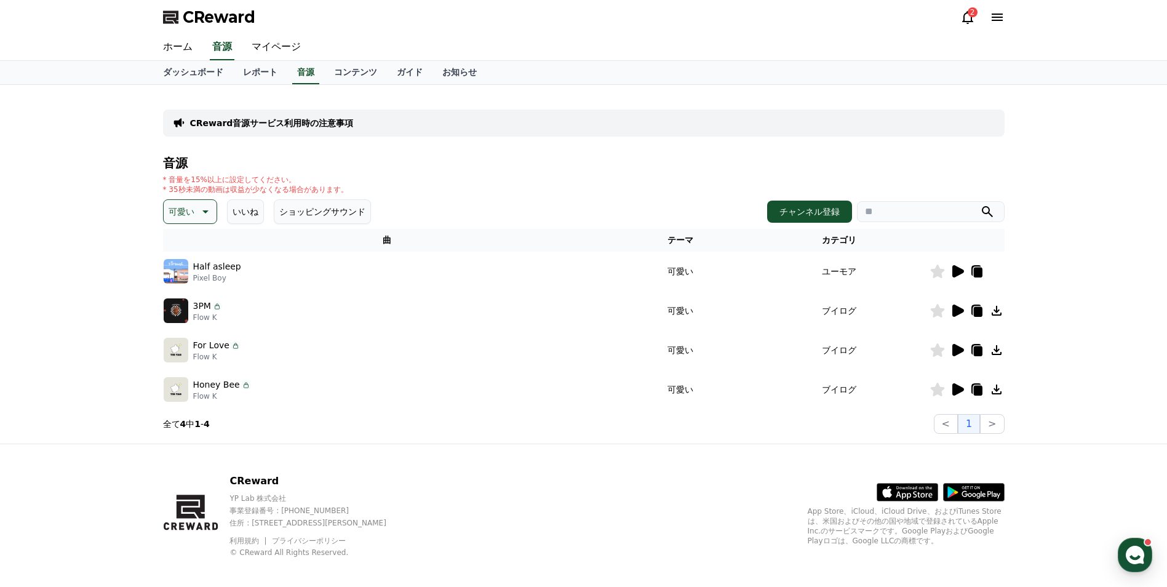
click at [954, 314] on icon at bounding box center [958, 310] width 12 height 12
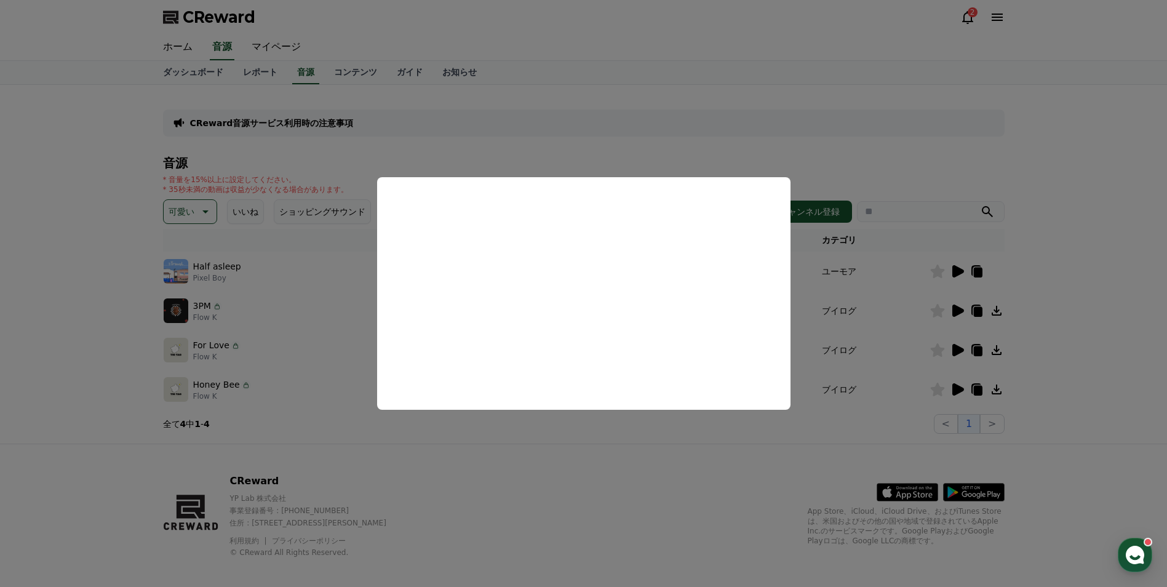
click at [996, 309] on button "close modal" at bounding box center [583, 293] width 1167 height 587
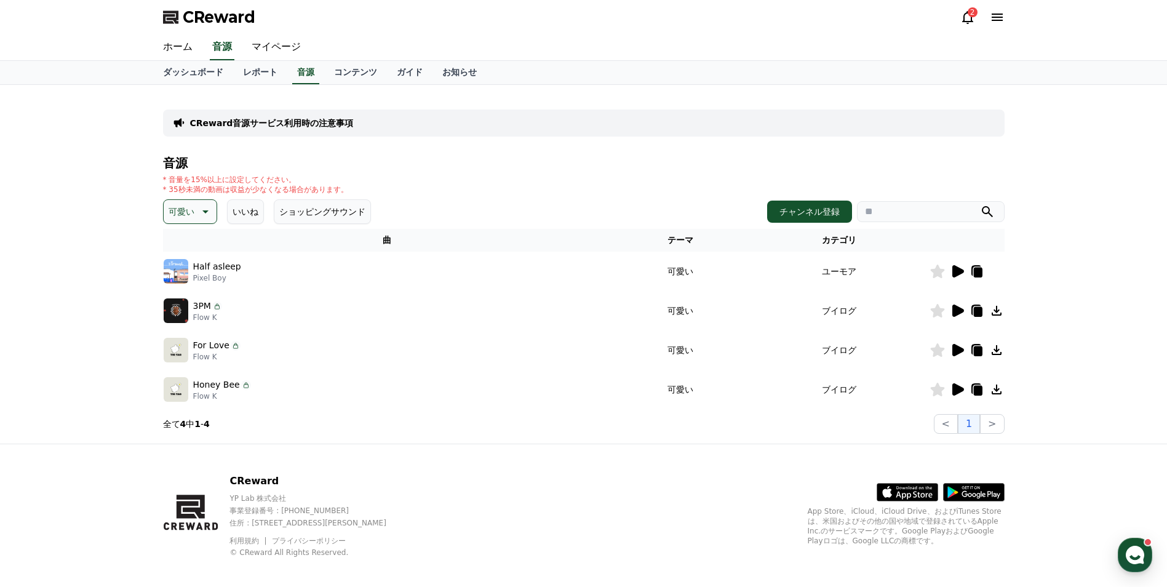
click at [999, 304] on icon at bounding box center [996, 310] width 15 height 15
click at [998, 308] on icon at bounding box center [996, 310] width 15 height 15
click at [998, 311] on icon at bounding box center [996, 311] width 10 height 10
click at [627, 177] on div "* 音量を15%以上に設定してください。 * 35秒未満の動画は収益が少なくなる場合があります。" at bounding box center [583, 185] width 841 height 20
click at [959, 352] on icon at bounding box center [958, 350] width 12 height 12
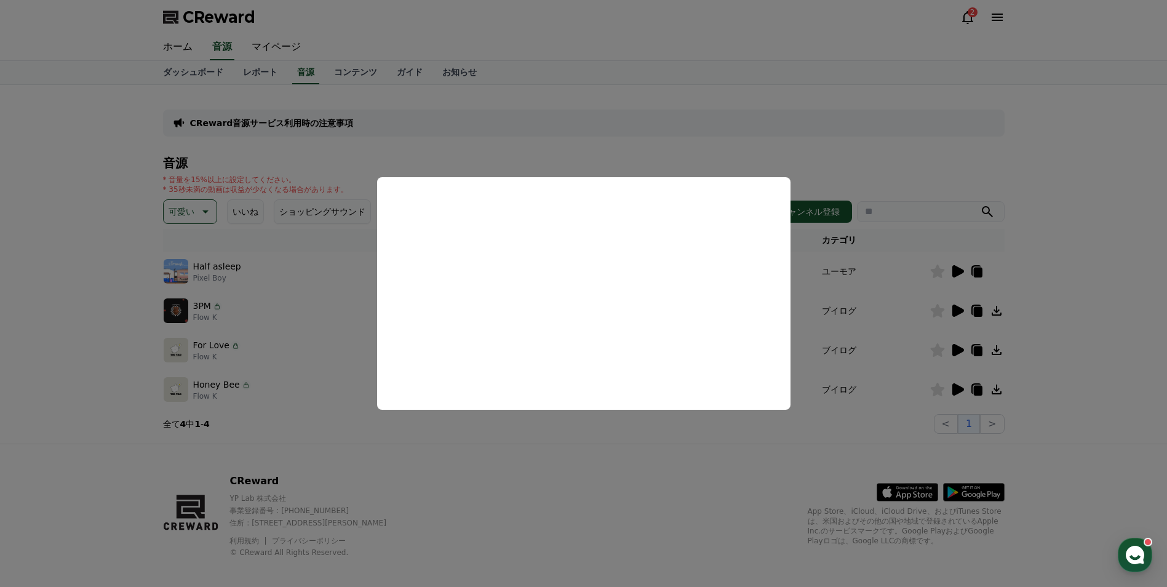
click at [995, 352] on button "close modal" at bounding box center [583, 293] width 1167 height 587
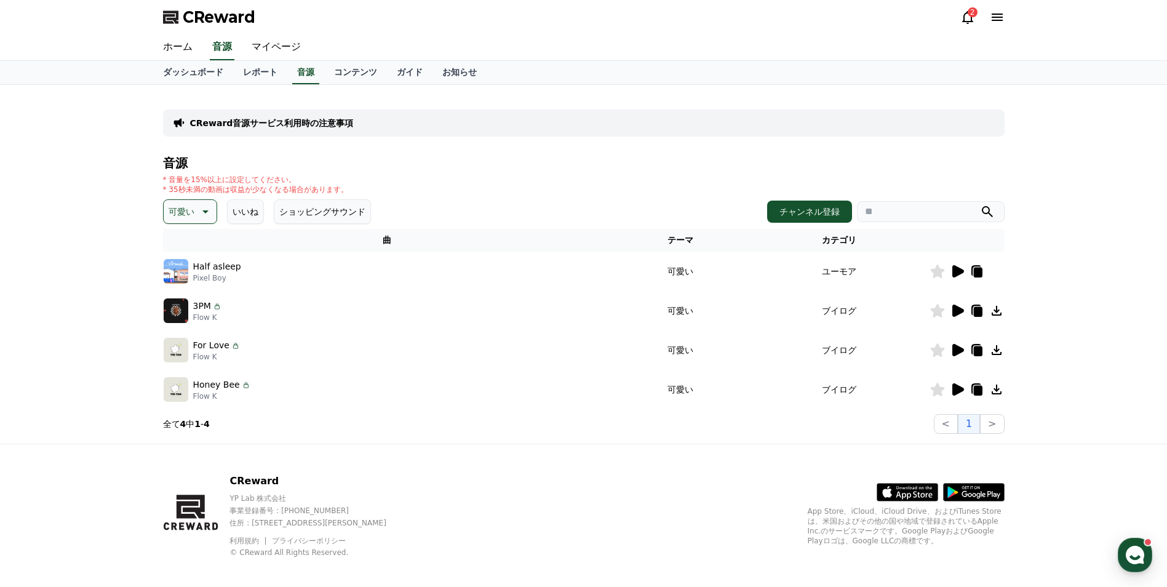
click at [993, 352] on icon at bounding box center [996, 350] width 15 height 15
click at [997, 348] on icon at bounding box center [996, 350] width 15 height 15
click at [997, 349] on icon at bounding box center [996, 350] width 15 height 15
click at [994, 353] on icon at bounding box center [996, 350] width 15 height 15
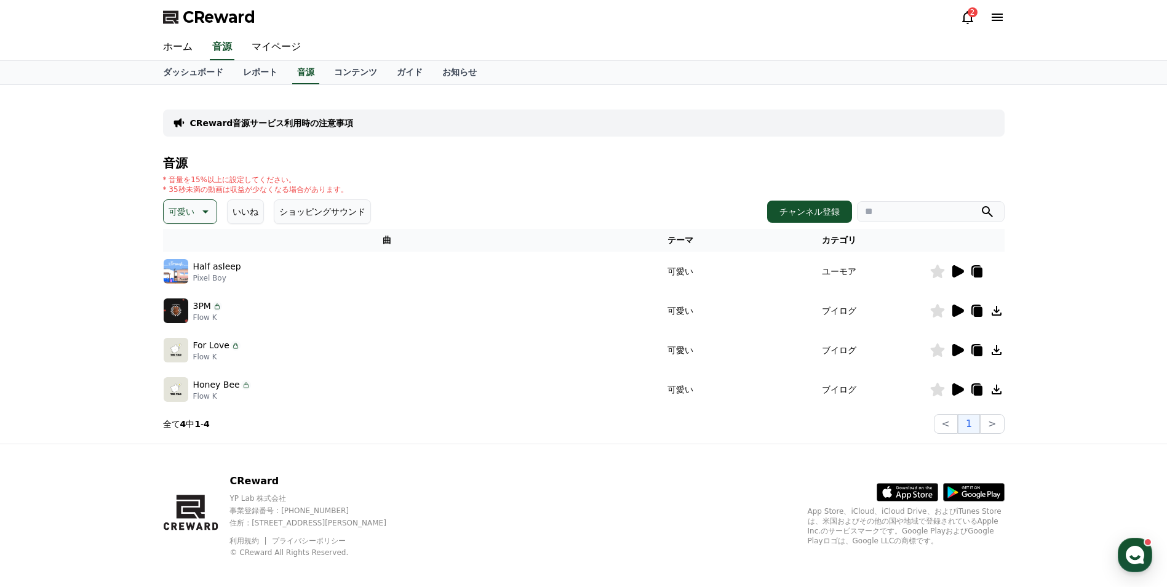
click at [996, 348] on icon at bounding box center [996, 350] width 15 height 15
click at [996, 353] on icon at bounding box center [996, 350] width 15 height 15
click at [994, 353] on icon at bounding box center [996, 350] width 15 height 15
click at [996, 355] on icon at bounding box center [996, 350] width 15 height 15
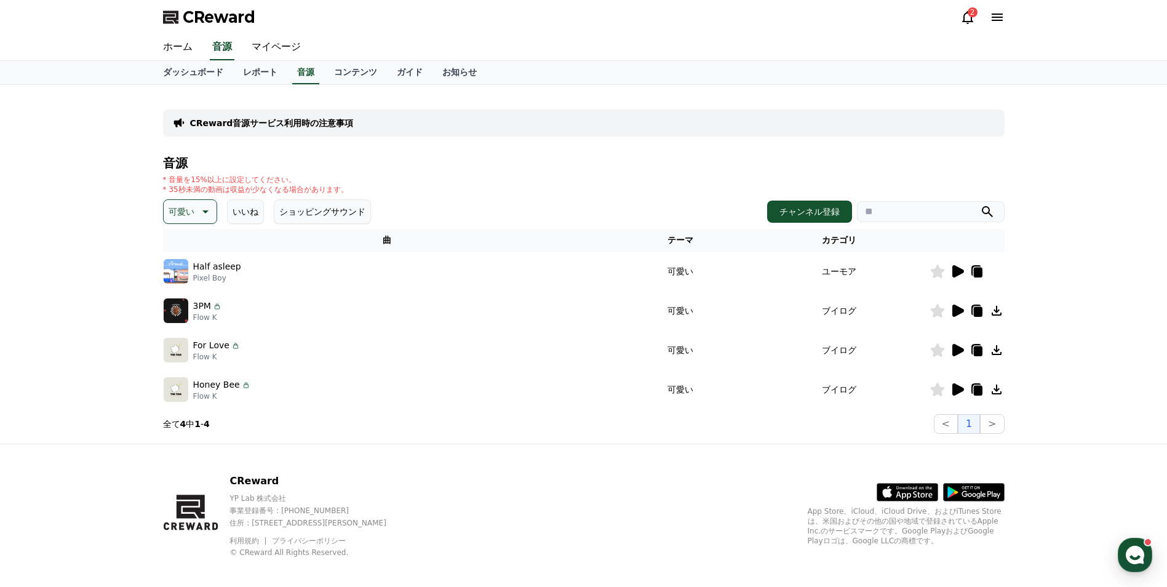
click at [996, 350] on icon at bounding box center [996, 350] width 10 height 10
click at [1070, 349] on div "CReward音源サービス利用時の注意事項 音源 * 音量を15%以上に設定してください。 * 35秒未満の動画は収益が少なくなる場合があります。 可愛い い…" at bounding box center [583, 264] width 1167 height 359
click at [991, 347] on icon at bounding box center [996, 350] width 15 height 15
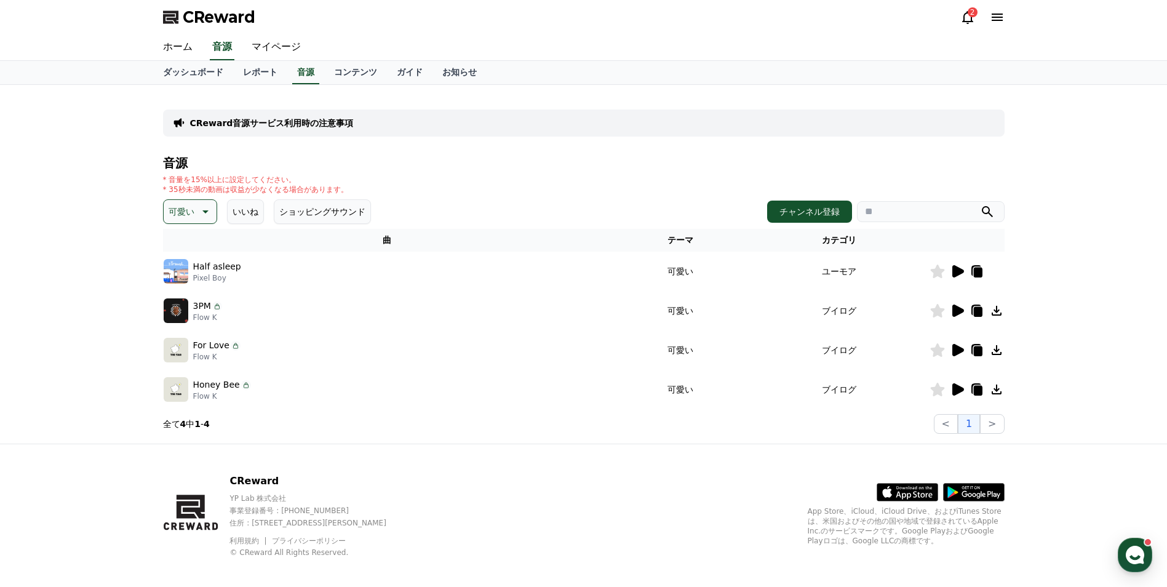
click at [1007, 353] on div "CReward音源サービス利用時の注意事項 音源 * 音量を15%以上に設定してください。 * 35秒未満の動画は収益が少なくなる場合があります。 可愛い い…" at bounding box center [583, 264] width 851 height 349
click at [1006, 354] on div "CReward音源サービス利用時の注意事項 音源 * 音量を15%以上に設定してください。 * 35秒未満の動画は収益が少なくなる場合があります。 可愛い い…" at bounding box center [583, 264] width 851 height 349
drag, startPoint x: 1006, startPoint y: 354, endPoint x: 1068, endPoint y: 353, distance: 62.1
click at [1079, 357] on div "CReward音源サービス利用時の注意事項 音源 * 音量を15%以上に設定してください。 * 35秒未満の動画は収益が少なくなる場合があります。 可愛い い…" at bounding box center [583, 264] width 1167 height 359
click at [991, 351] on icon at bounding box center [996, 350] width 15 height 15
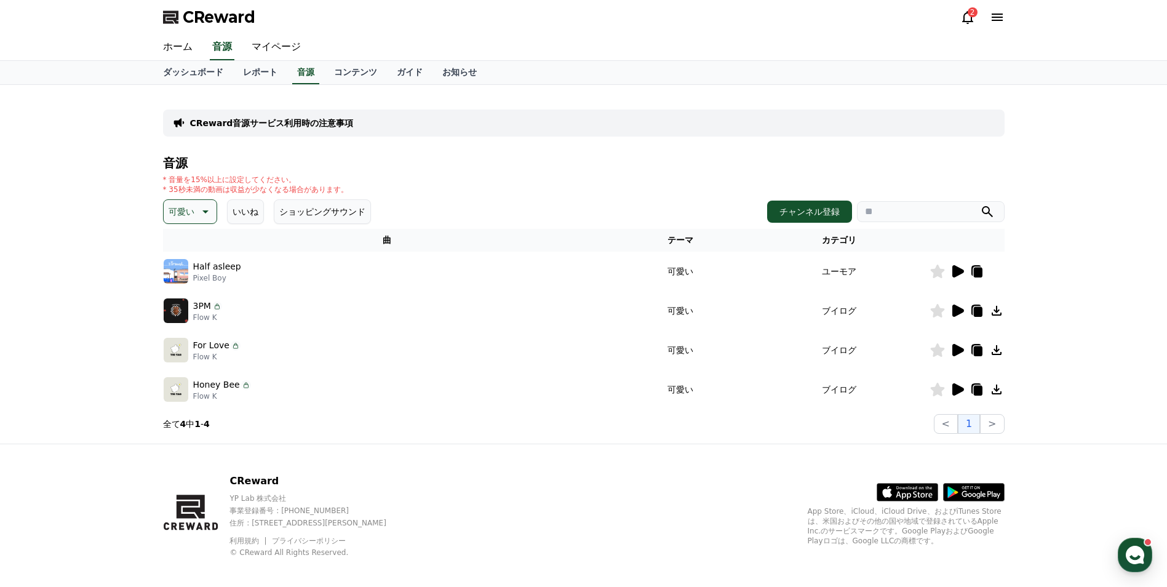
click at [991, 351] on icon at bounding box center [996, 350] width 15 height 15
drag, startPoint x: 991, startPoint y: 351, endPoint x: 954, endPoint y: 354, distance: 37.0
click at [954, 354] on icon at bounding box center [958, 350] width 12 height 12
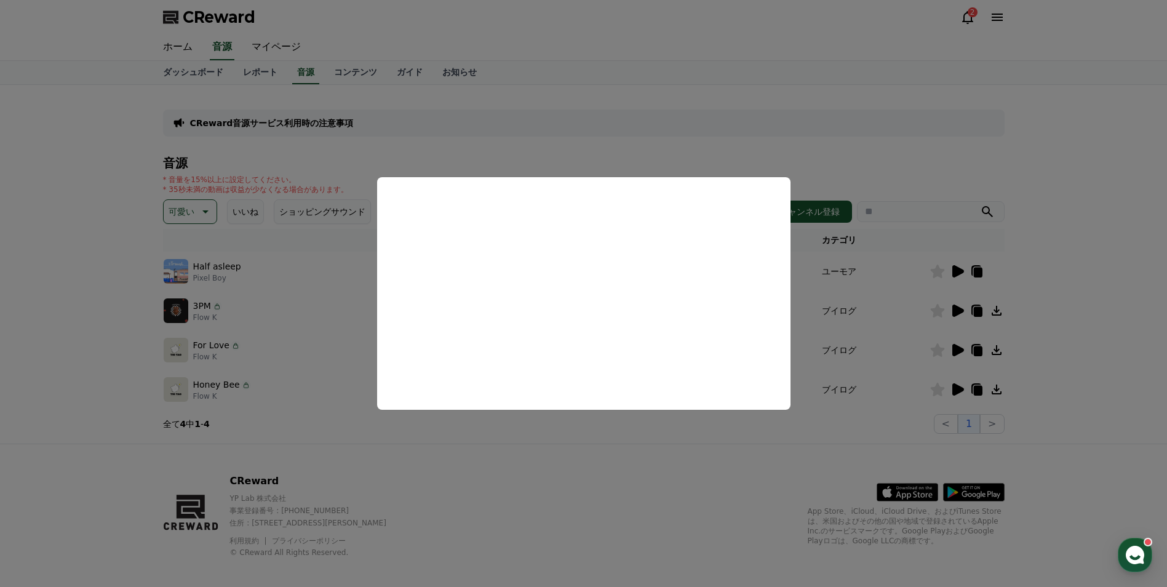
click at [994, 351] on button "close modal" at bounding box center [583, 293] width 1167 height 587
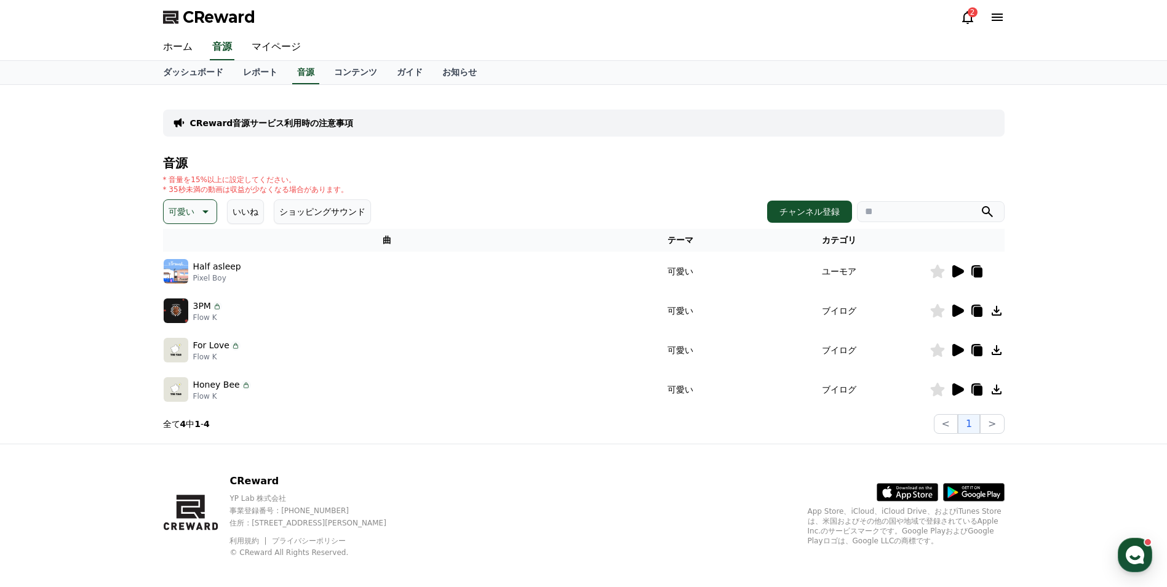
click at [996, 350] on icon at bounding box center [996, 350] width 10 height 10
click at [837, 28] on div "CReward 2" at bounding box center [583, 17] width 861 height 34
click at [1056, 288] on div "CReward音源サービス利用時の注意事項 音源 * 音量を15%以上に設定してください。 * 35秒未満の動画は収益が少なくなる場合があります。 可愛い い…" at bounding box center [583, 264] width 1167 height 359
click at [999, 349] on icon at bounding box center [996, 350] width 15 height 15
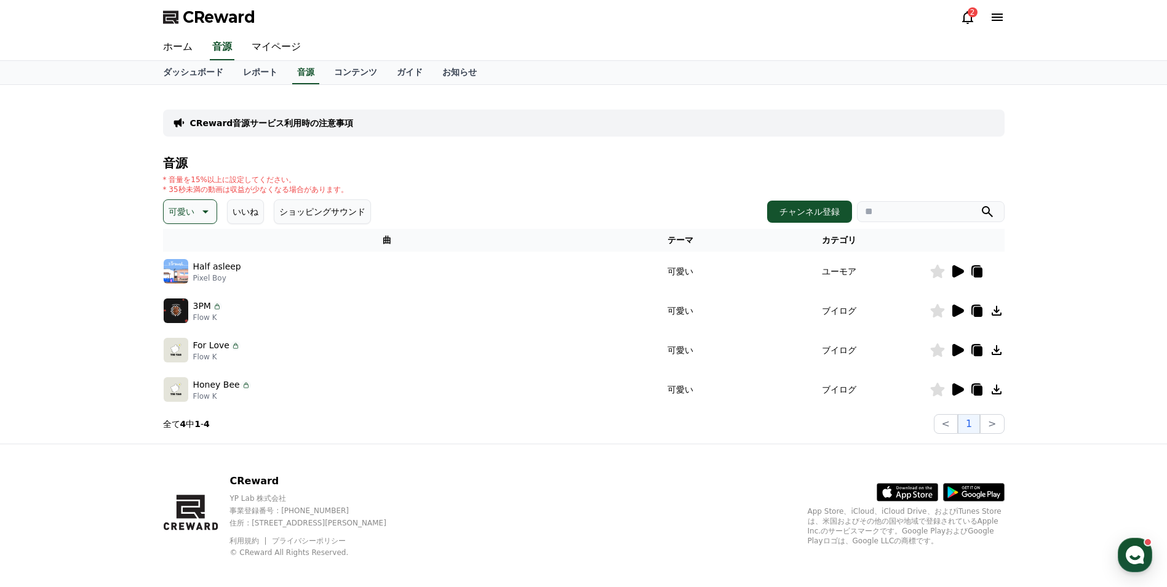
click at [996, 347] on icon at bounding box center [996, 350] width 10 height 10
click at [993, 347] on icon at bounding box center [996, 350] width 15 height 15
click at [991, 347] on icon at bounding box center [996, 350] width 15 height 15
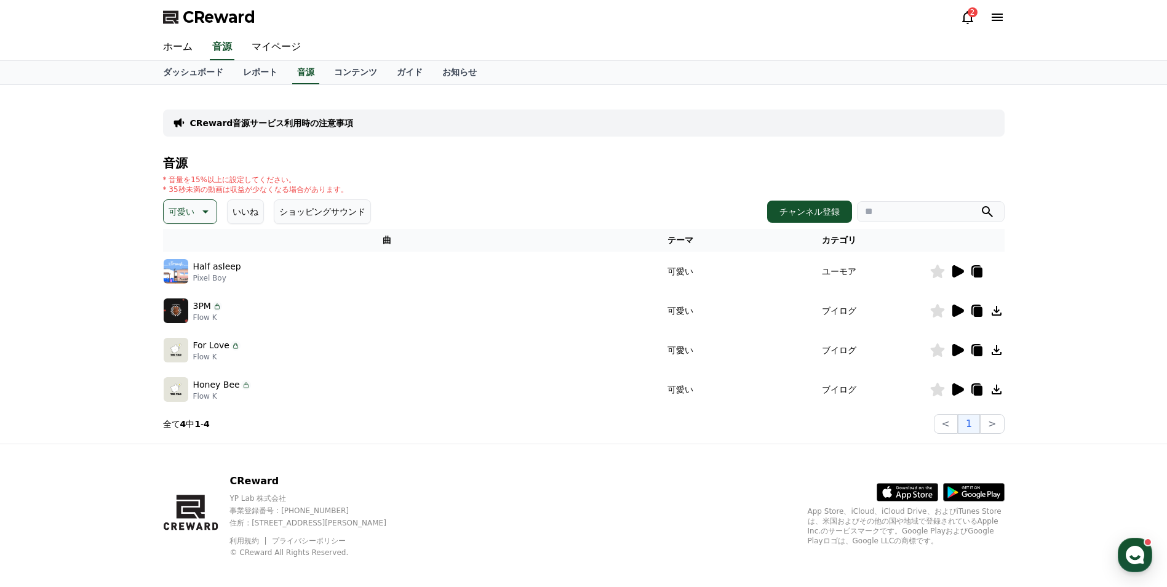
click at [958, 348] on icon at bounding box center [958, 350] width 12 height 12
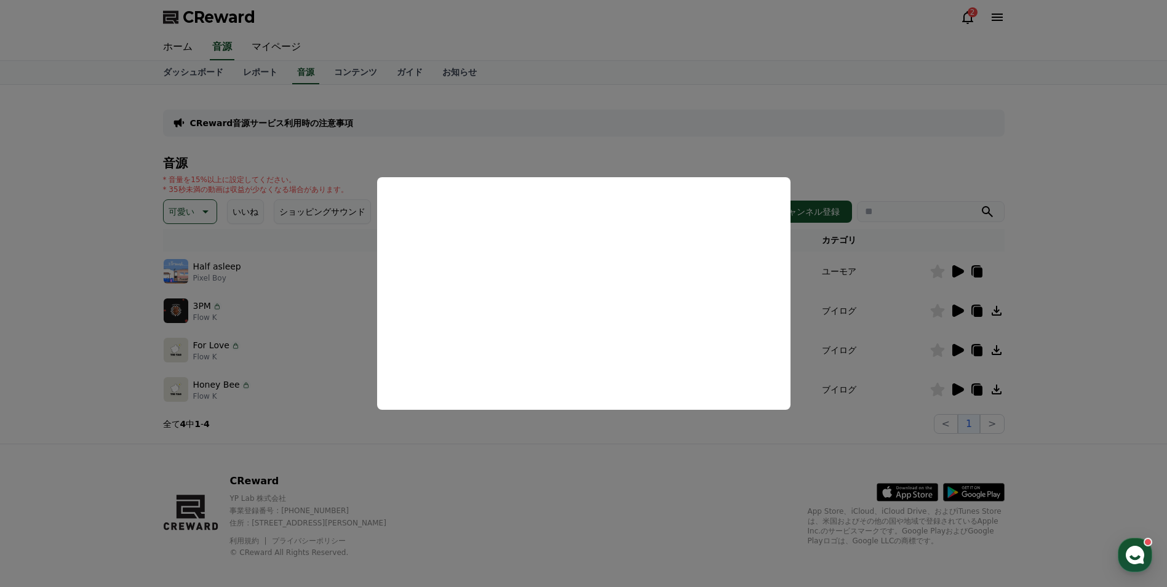
click at [994, 351] on button "close modal" at bounding box center [583, 293] width 1167 height 587
click at [994, 351] on icon at bounding box center [996, 350] width 15 height 15
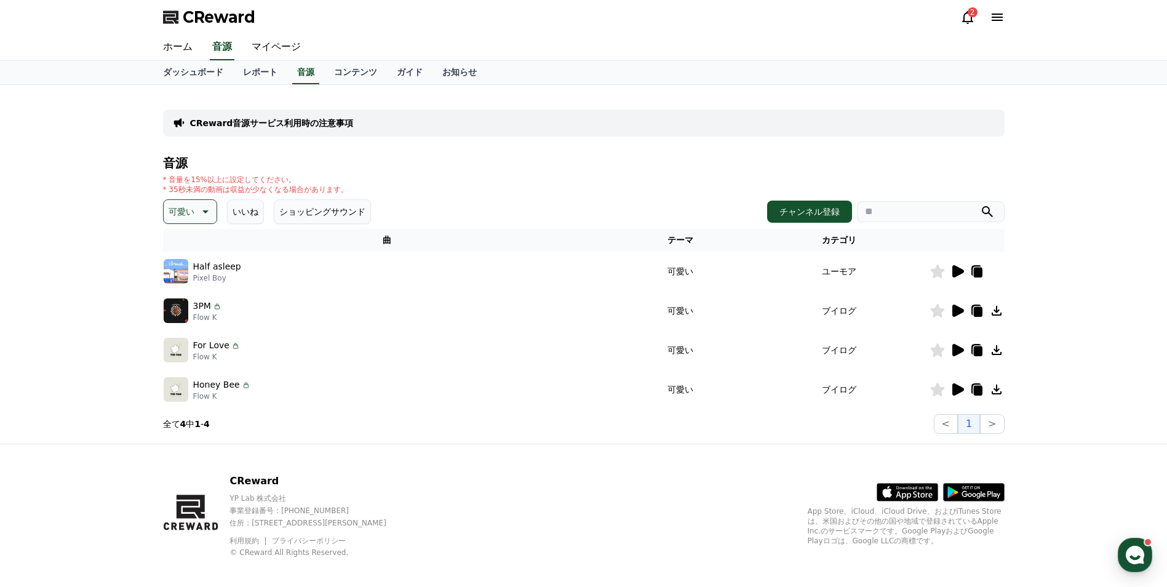
click at [1091, 356] on div "CReward音源サービス利用時の注意事項 音源 * 音量を15%以上に設定してください。 * 35秒未満の動画は収益が少なくなる場合があります。 可愛い い…" at bounding box center [583, 264] width 1167 height 359
click at [951, 389] on icon at bounding box center [957, 389] width 15 height 15
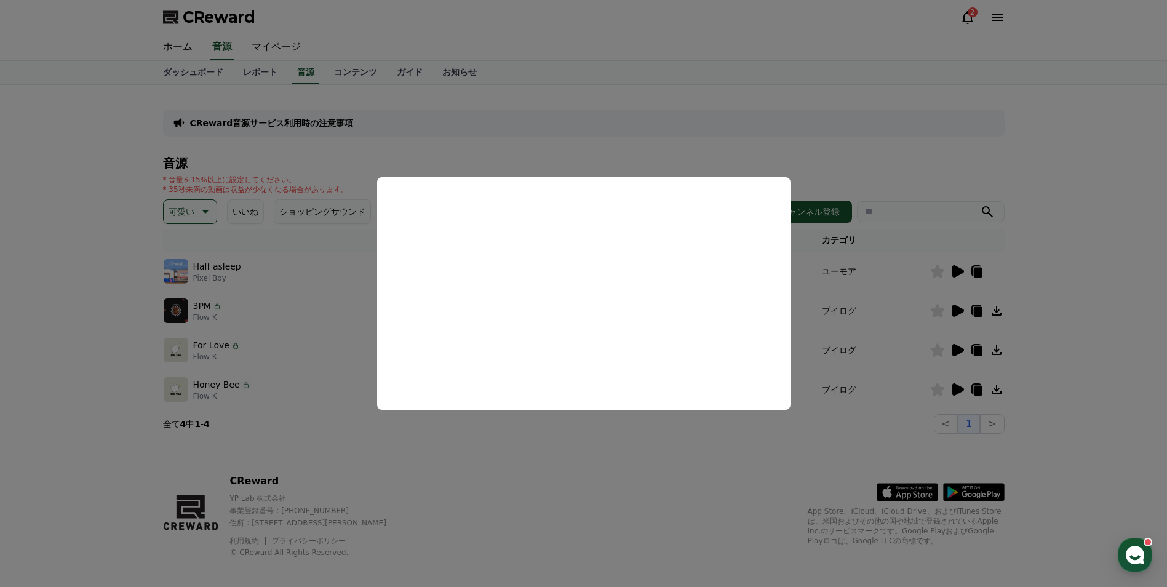
click at [999, 387] on button "close modal" at bounding box center [583, 293] width 1167 height 587
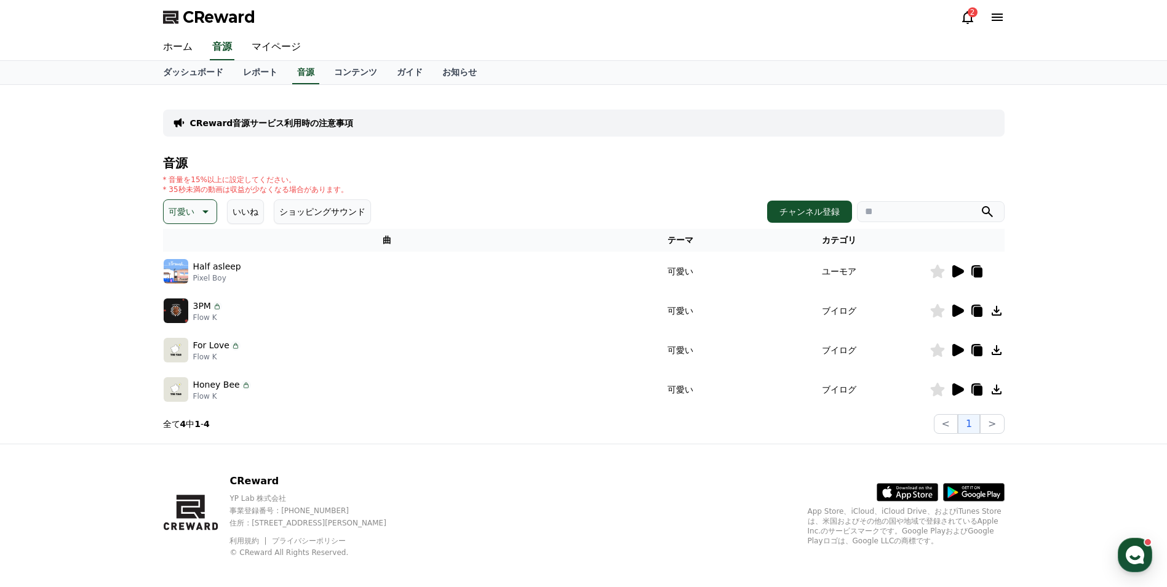
click at [994, 389] on icon at bounding box center [996, 389] width 15 height 15
click at [994, 389] on icon at bounding box center [996, 389] width 10 height 10
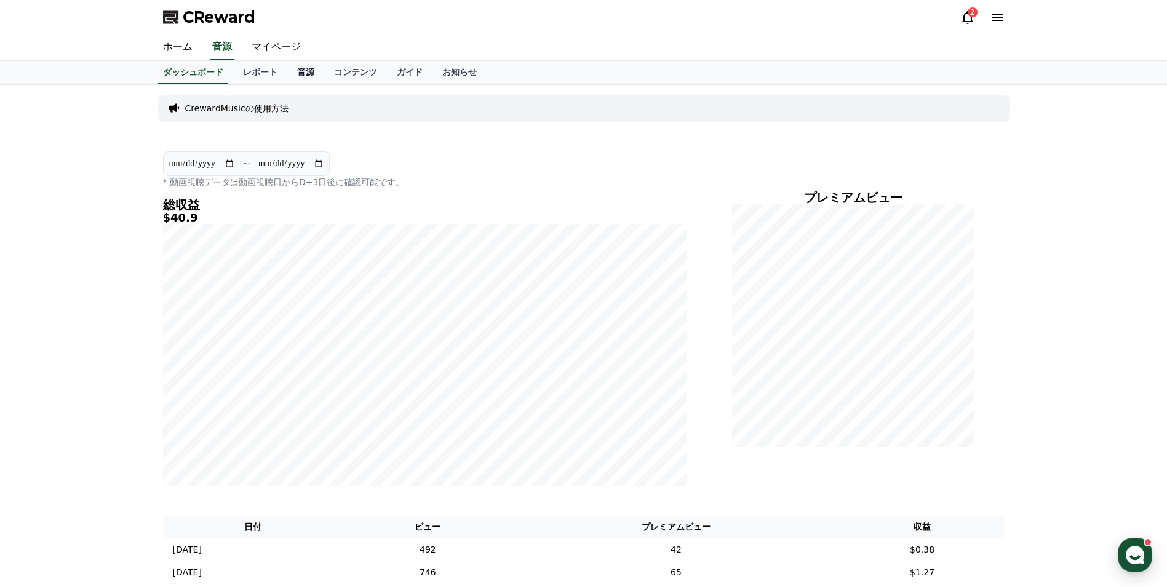
click at [289, 68] on link "音源" at bounding box center [305, 72] width 37 height 23
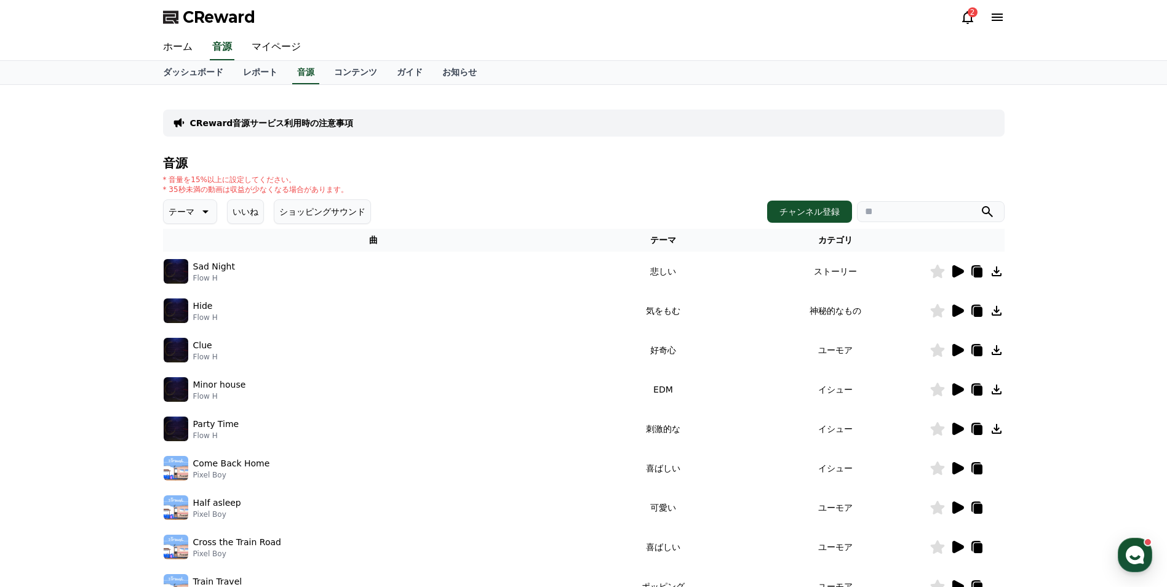
click at [202, 213] on icon at bounding box center [204, 211] width 15 height 15
click at [195, 246] on button "可愛い" at bounding box center [183, 249] width 36 height 27
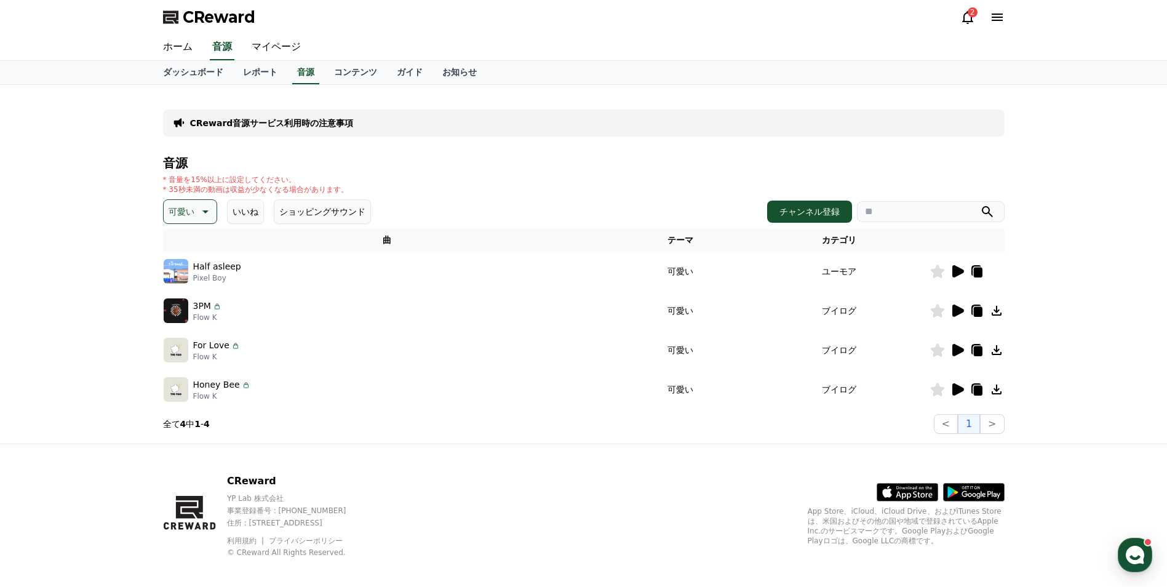
click at [998, 352] on icon at bounding box center [996, 350] width 15 height 15
click at [1139, 418] on div "CReward音源サービス利用時の注意事項 音源 * 音量を15%以上に設定してください。 * 35秒未満の動画は収益が少なくなる場合があります。 可愛い い…" at bounding box center [583, 264] width 1167 height 359
click at [995, 389] on icon at bounding box center [996, 389] width 10 height 10
